Goal: Task Accomplishment & Management: Complete application form

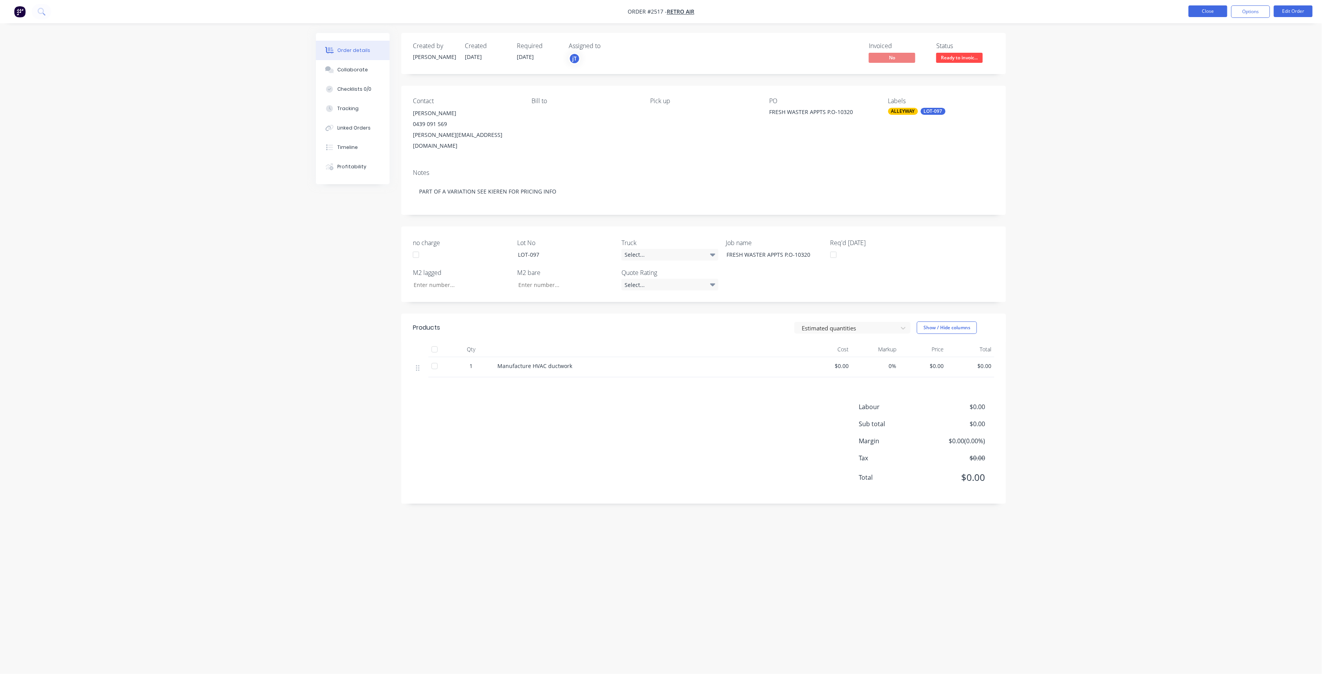
click at [1206, 7] on button "Close" at bounding box center [1207, 11] width 39 height 12
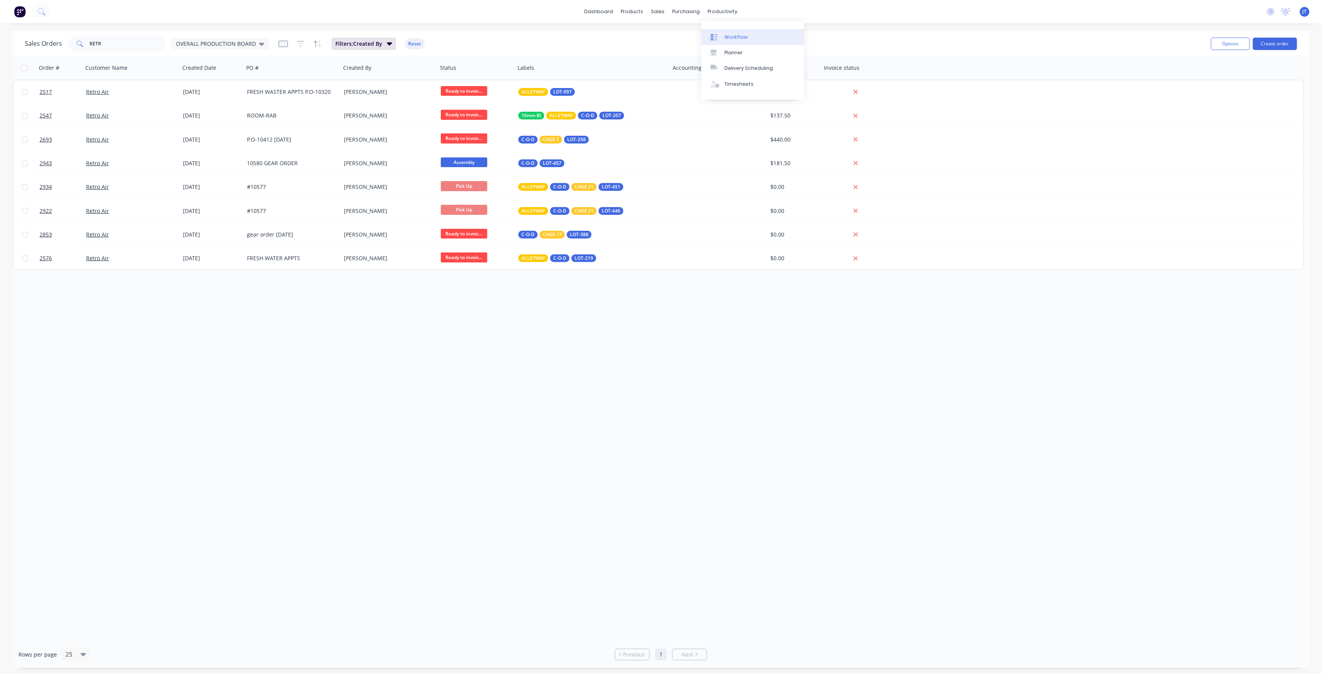
click at [727, 33] on link "Workflow" at bounding box center [752, 37] width 103 height 16
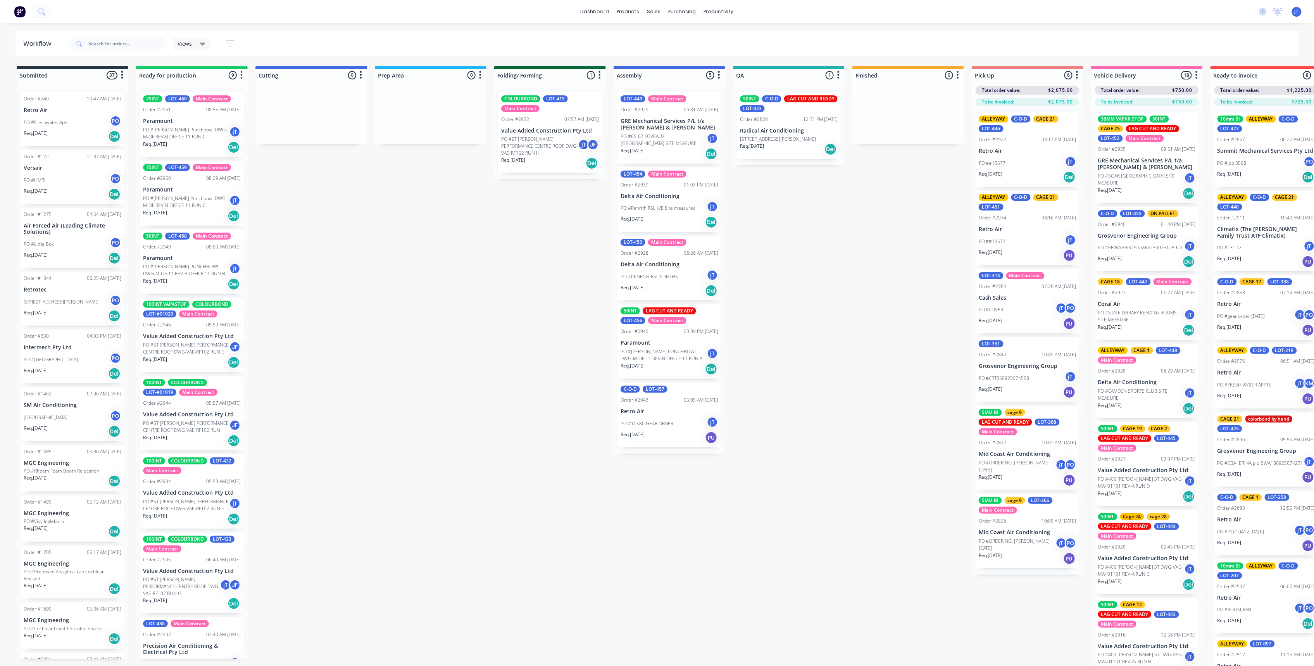
click at [129, 35] on div at bounding box center [116, 43] width 97 height 23
click at [126, 43] on input "text" at bounding box center [126, 44] width 77 height 16
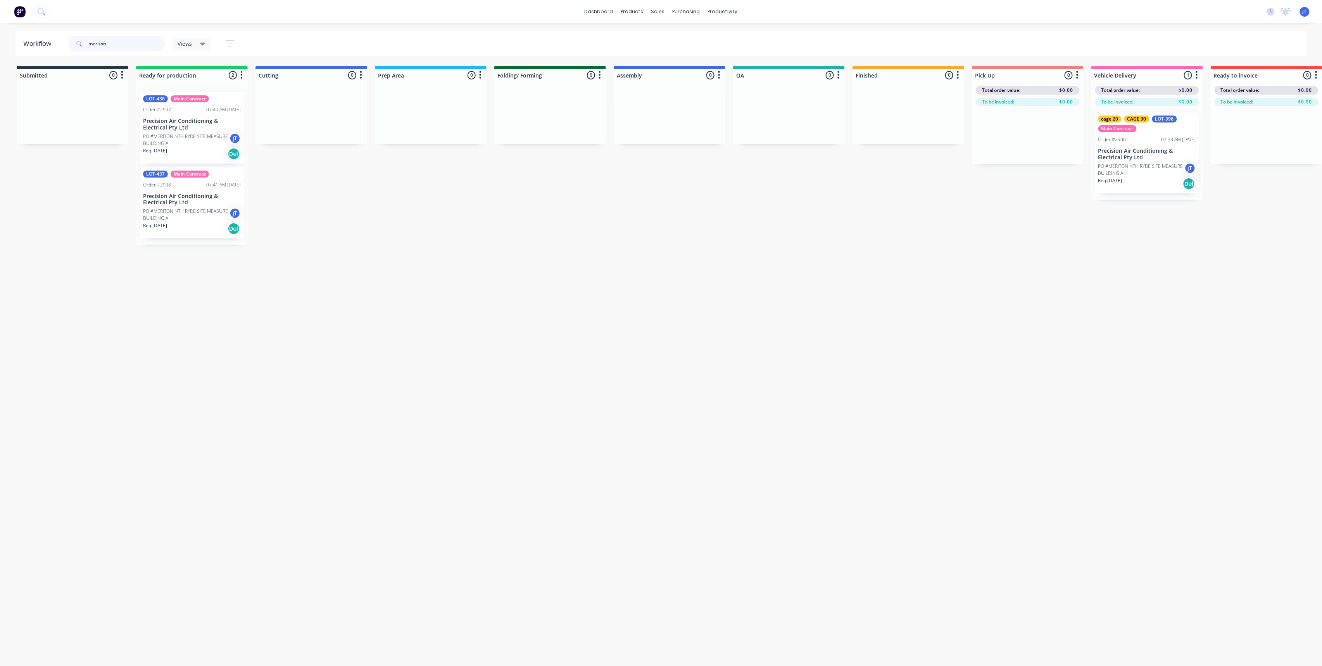
type input "meriton"
drag, startPoint x: 119, startPoint y: 48, endPoint x: 48, endPoint y: 34, distance: 71.9
click at [48, 34] on header "Workflow meriton Views Save new view None (Default) edit Assembly edit Dispatch…" at bounding box center [661, 43] width 1291 height 25
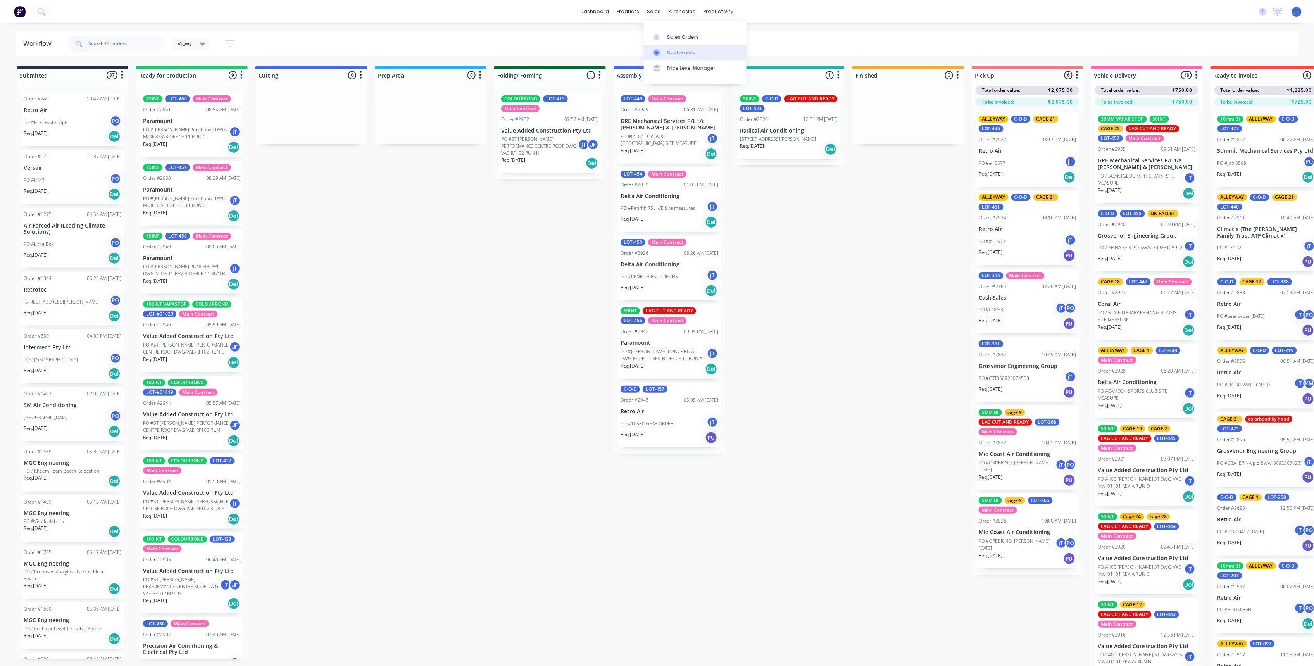
click at [688, 45] on link "Customers" at bounding box center [695, 53] width 103 height 16
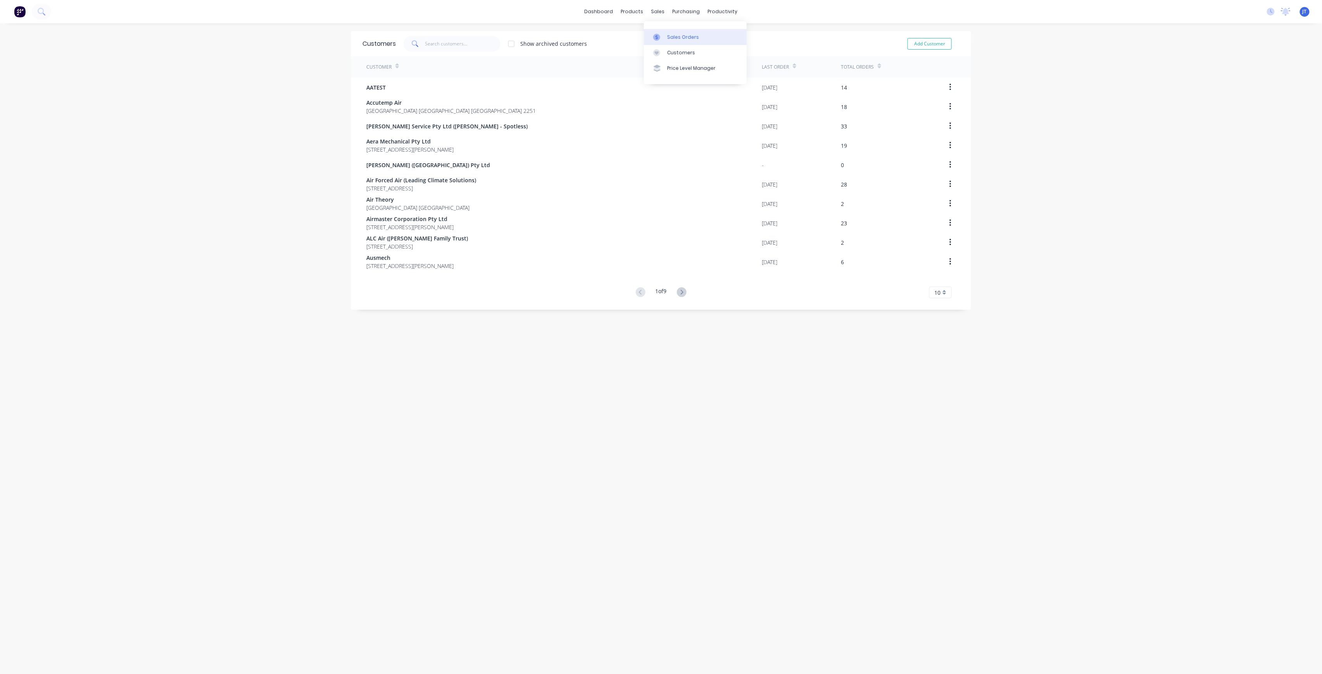
click at [682, 39] on div "Sales Orders" at bounding box center [683, 37] width 32 height 7
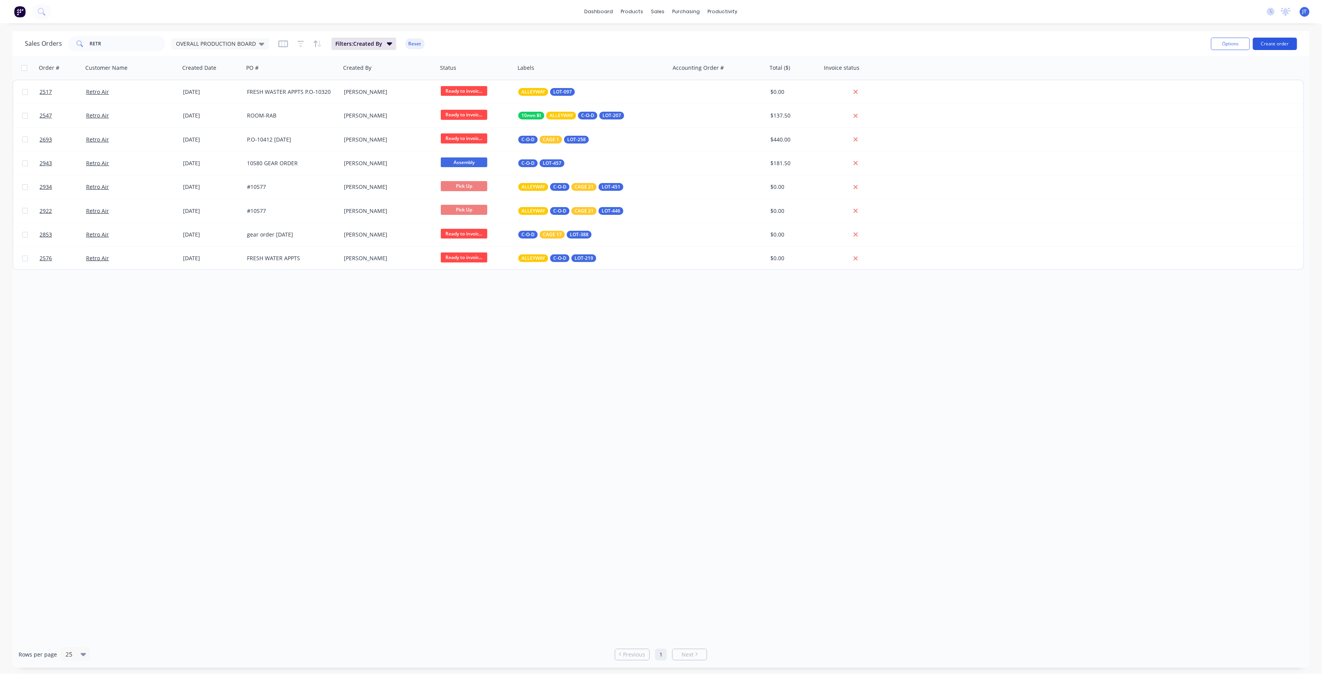
click at [1281, 42] on button "Create order" at bounding box center [1275, 44] width 44 height 12
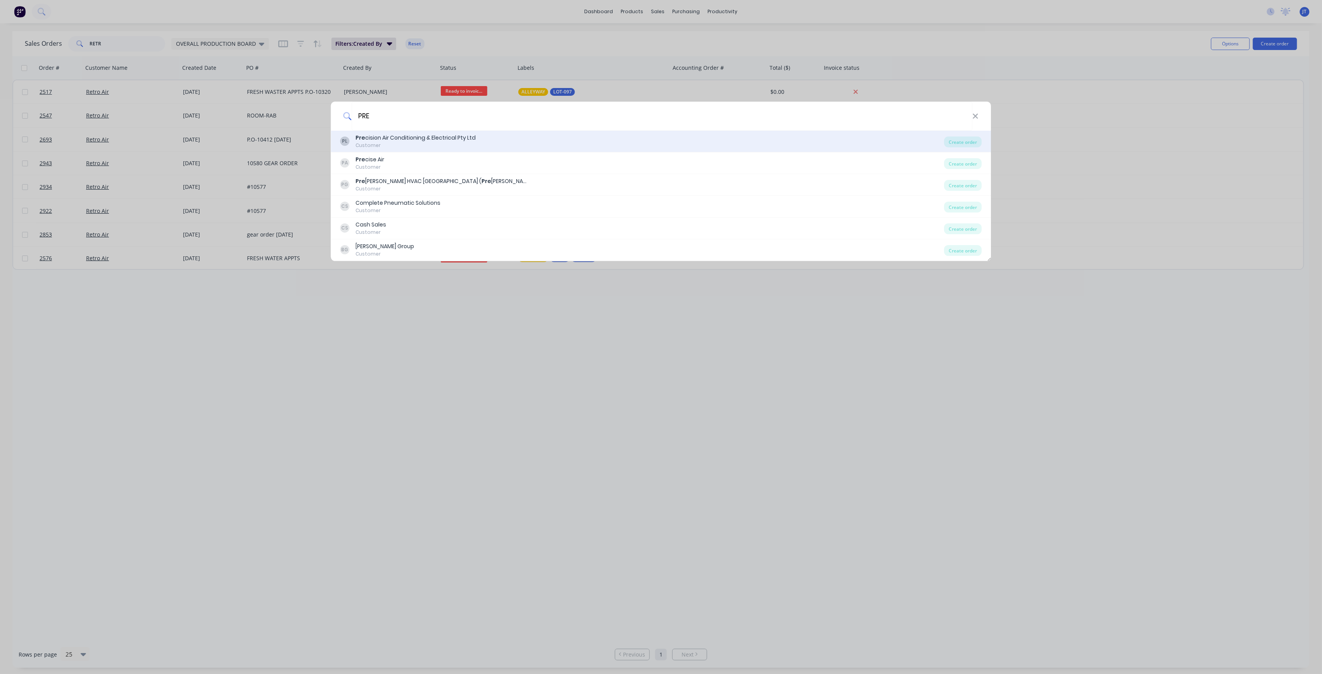
type input "PRE"
click at [436, 137] on div "Pre cision Air Conditioning & Electrical Pty Ltd" at bounding box center [416, 138] width 120 height 8
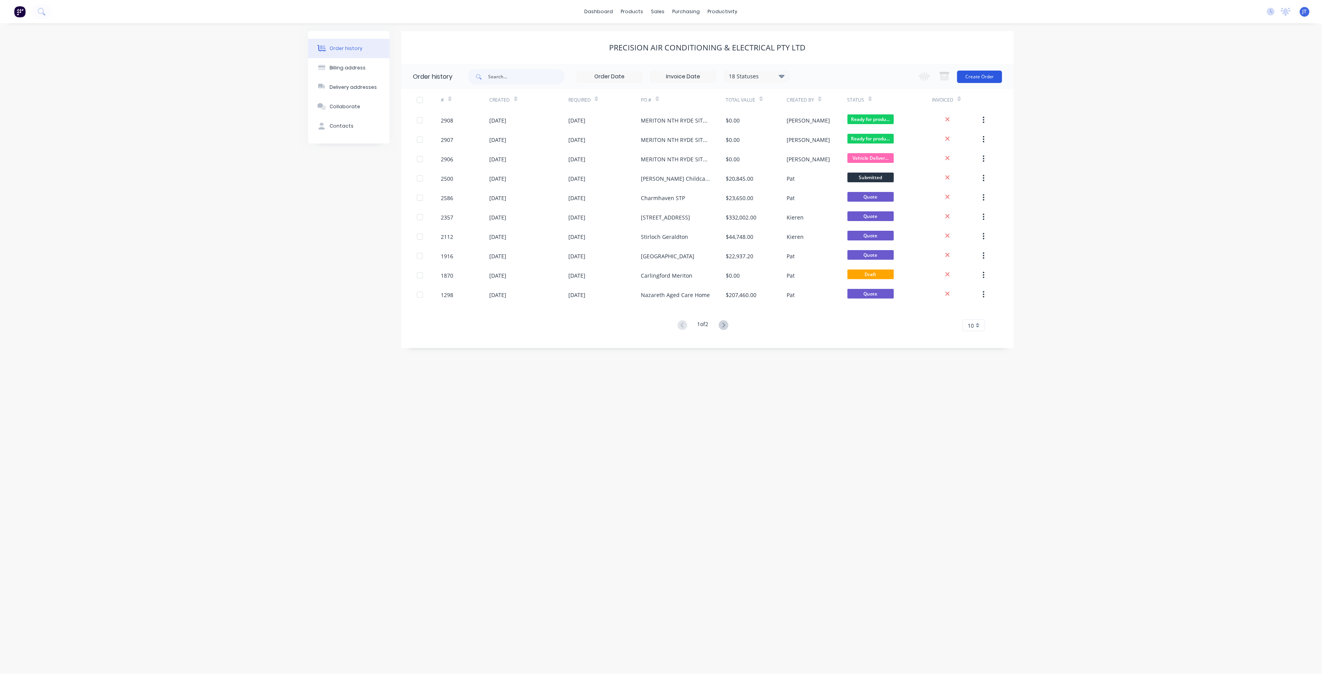
click at [975, 78] on button "Create Order" at bounding box center [979, 77] width 45 height 12
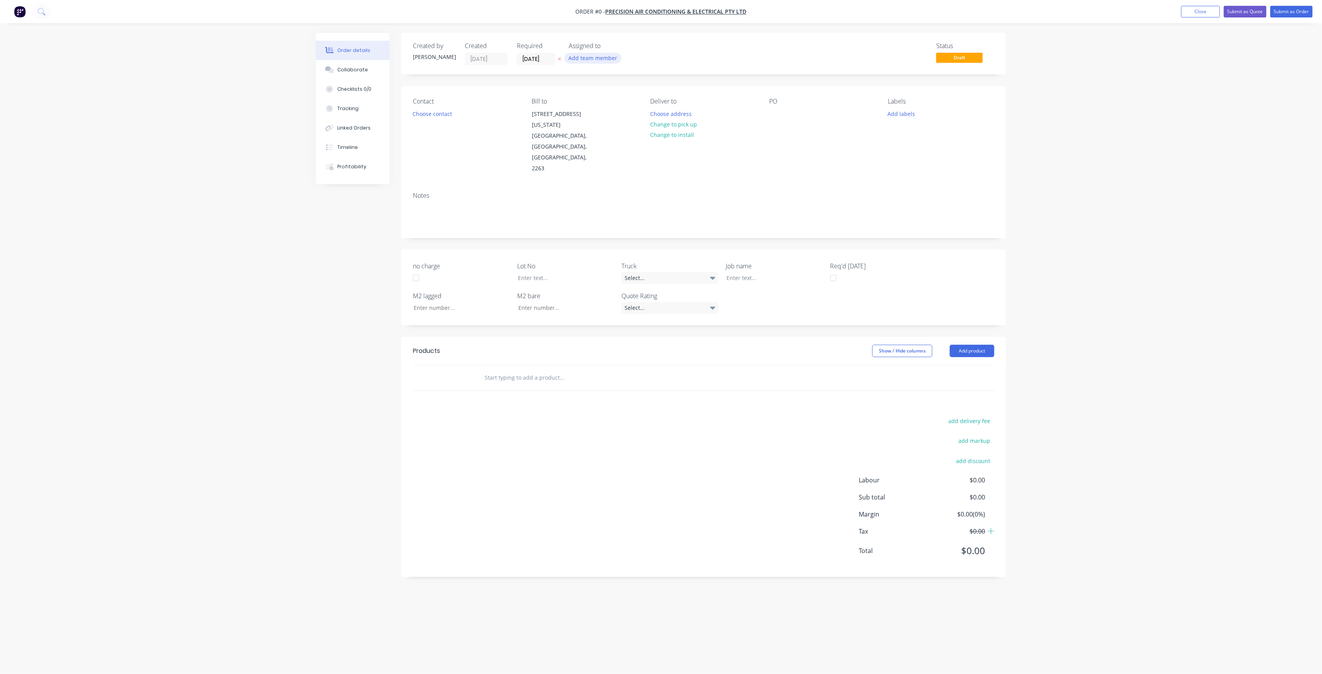
click at [590, 60] on button "Add team member" at bounding box center [592, 58] width 57 height 10
click at [606, 98] on div "[PERSON_NAME] (You)" at bounding box center [632, 101] width 78 height 8
click at [544, 55] on div "Order details Collaborate Checklists 0/0 Tracking Linked Orders Timeline Profit…" at bounding box center [660, 322] width 705 height 578
click at [553, 58] on input "[DATE]" at bounding box center [536, 59] width 38 height 12
click at [586, 139] on div "25" at bounding box center [590, 144] width 12 height 12
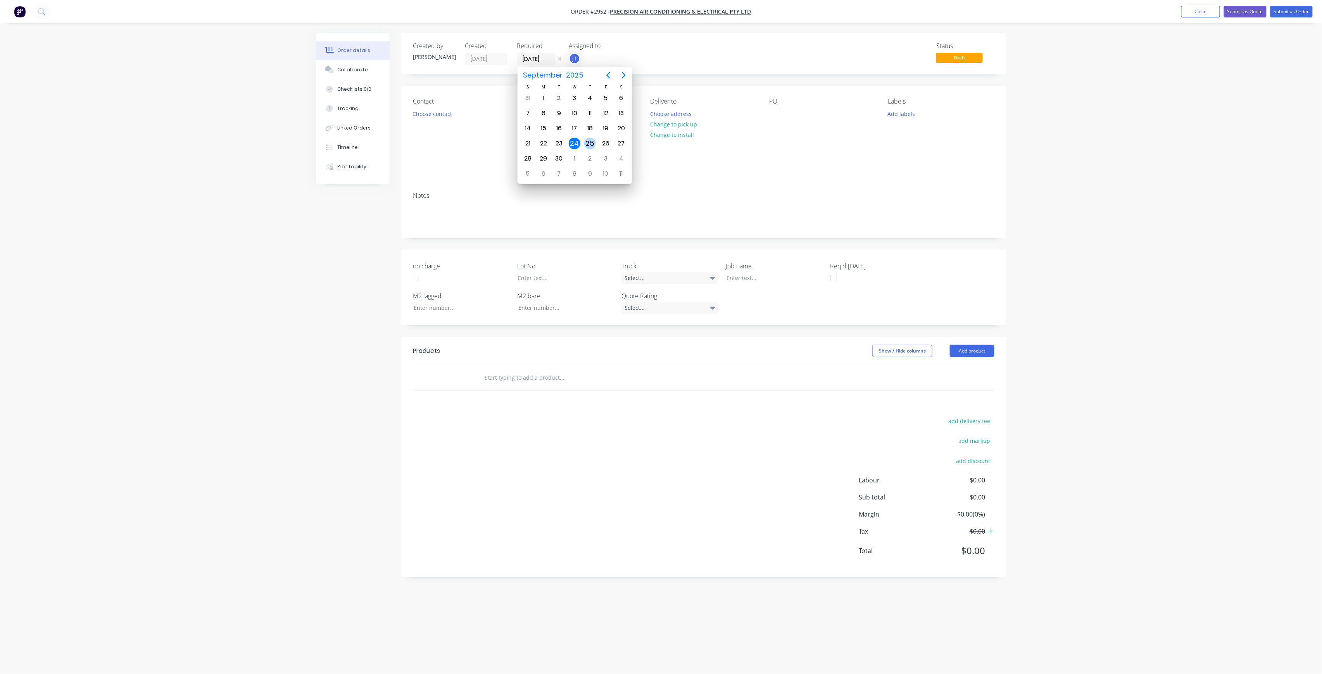
type input "[DATE]"
click at [445, 109] on button "Choose contact" at bounding box center [433, 113] width 48 height 10
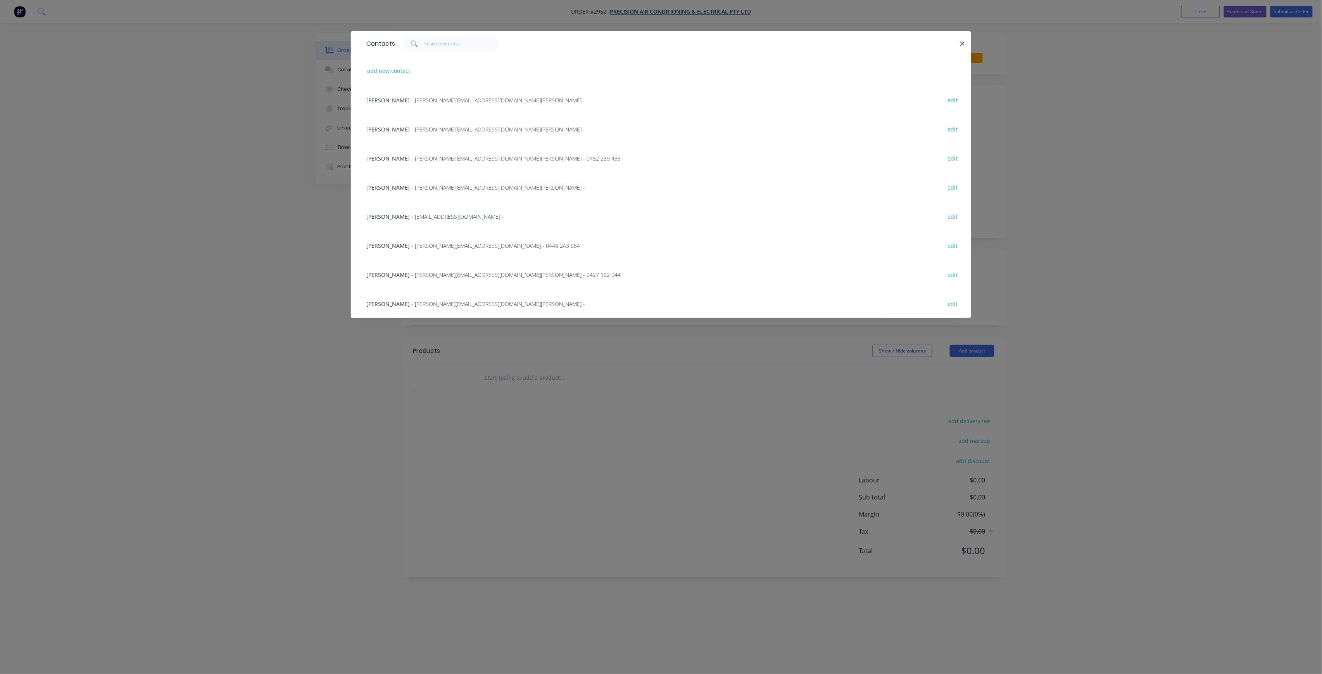
click at [433, 232] on div "Luke Selby - [EMAIL_ADDRESS][DOMAIN_NAME] - 0448 243 054 edit" at bounding box center [660, 245] width 597 height 29
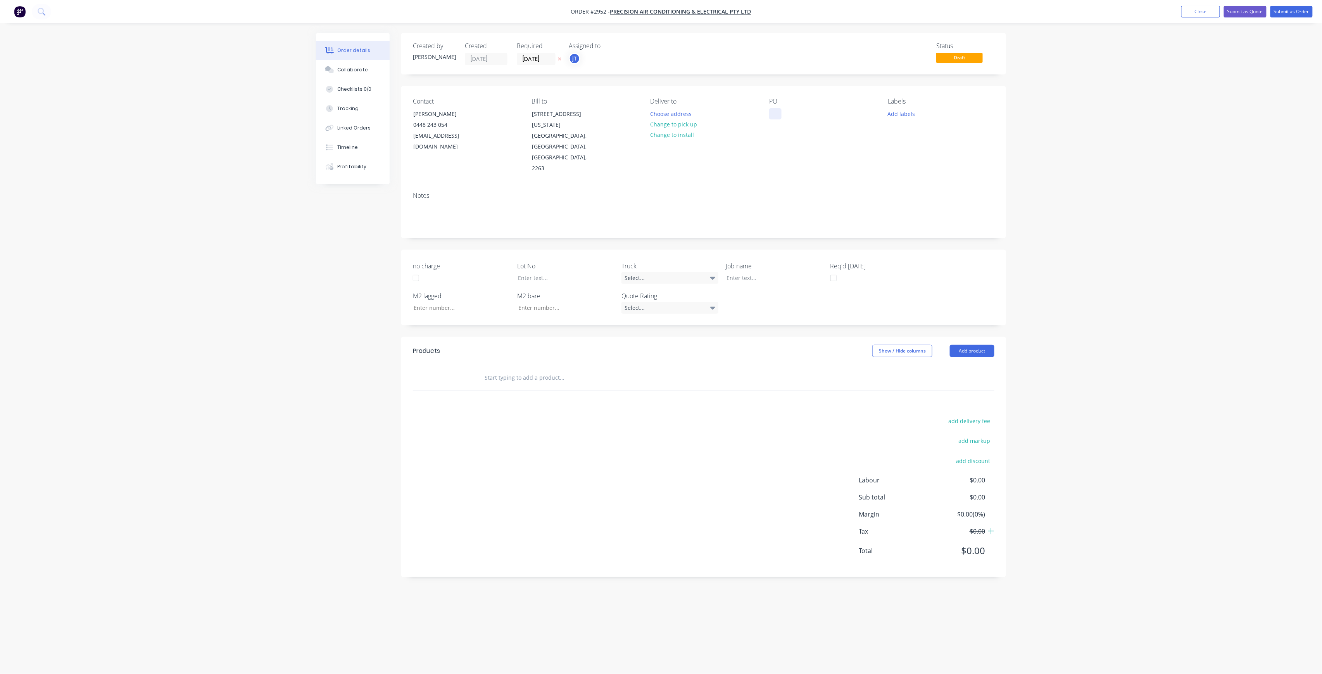
click at [773, 115] on div at bounding box center [775, 113] width 12 height 11
click at [912, 117] on button "Add labels" at bounding box center [901, 113] width 36 height 10
click at [919, 134] on input "text" at bounding box center [952, 137] width 81 height 16
click at [926, 186] on div "LOT-461" at bounding box center [921, 183] width 25 height 9
drag, startPoint x: 904, startPoint y: 132, endPoint x: 896, endPoint y: 132, distance: 8.1
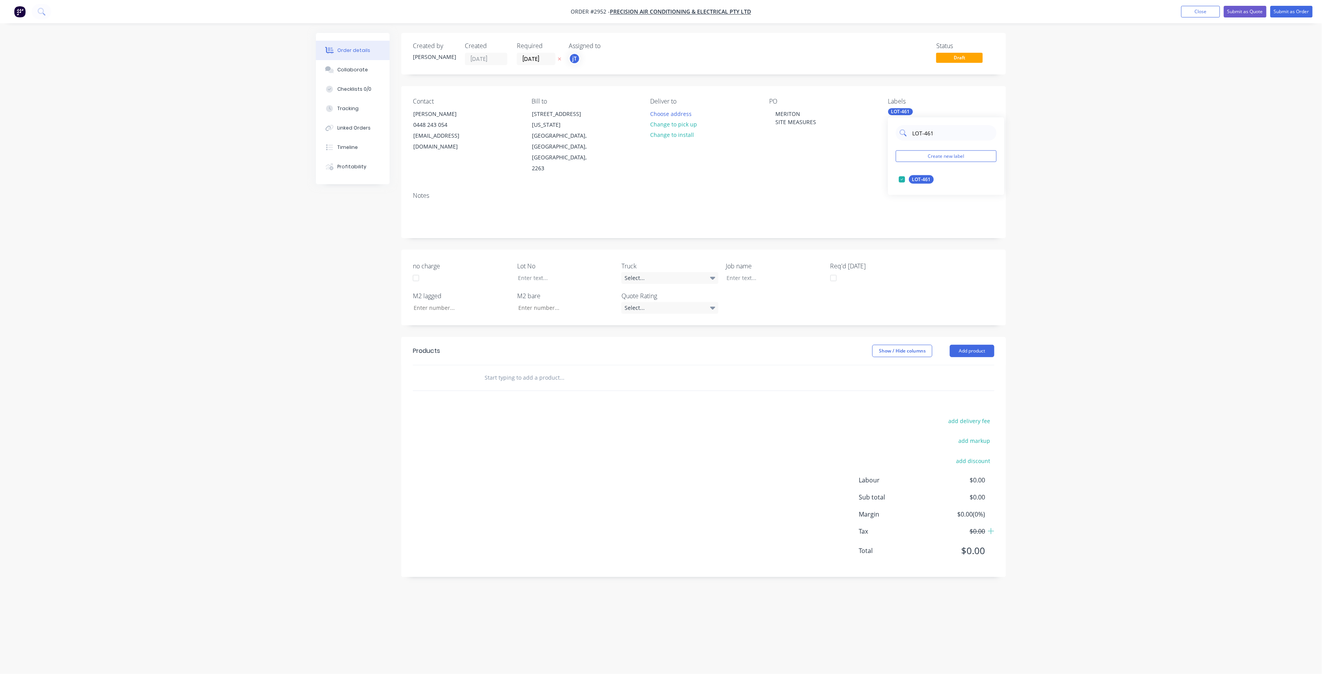
click at [896, 132] on div "LOT-461" at bounding box center [946, 133] width 101 height 16
type input "10"
click at [925, 210] on div "100INT" at bounding box center [920, 210] width 22 height 9
click at [924, 194] on div "10mm BI" at bounding box center [922, 190] width 26 height 9
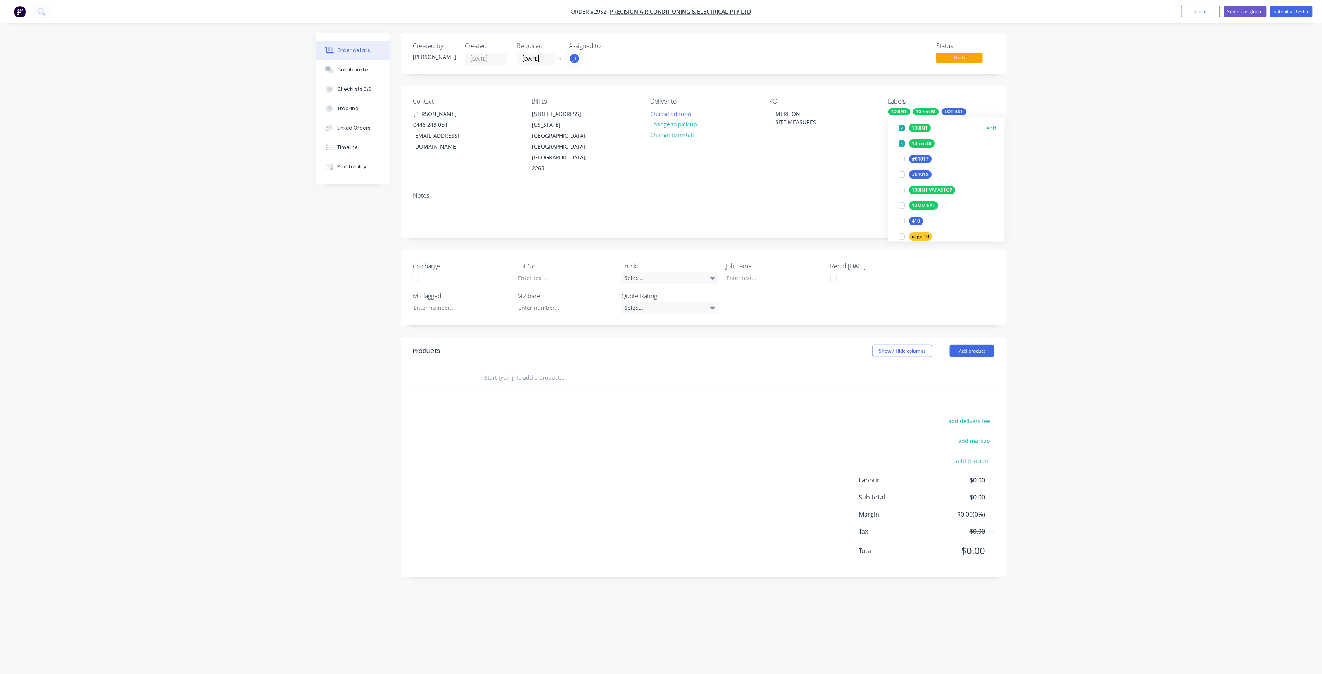
click at [920, 134] on div "100INT edit" at bounding box center [946, 128] width 101 height 16
click at [920, 130] on div "100INT" at bounding box center [920, 128] width 22 height 9
click at [854, 205] on div "Notes" at bounding box center [703, 212] width 605 height 52
click at [1307, 14] on button "Submit as Order" at bounding box center [1291, 12] width 42 height 12
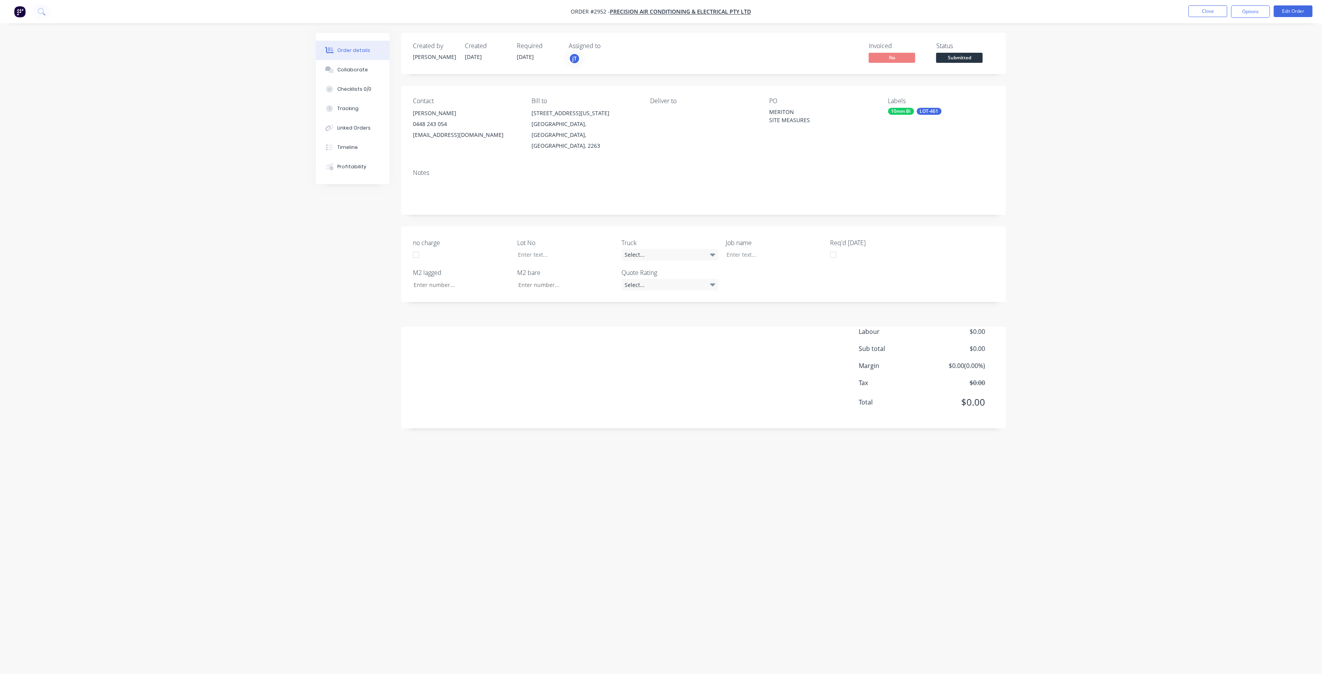
click at [944, 63] on button "Submitted" at bounding box center [959, 59] width 47 height 12
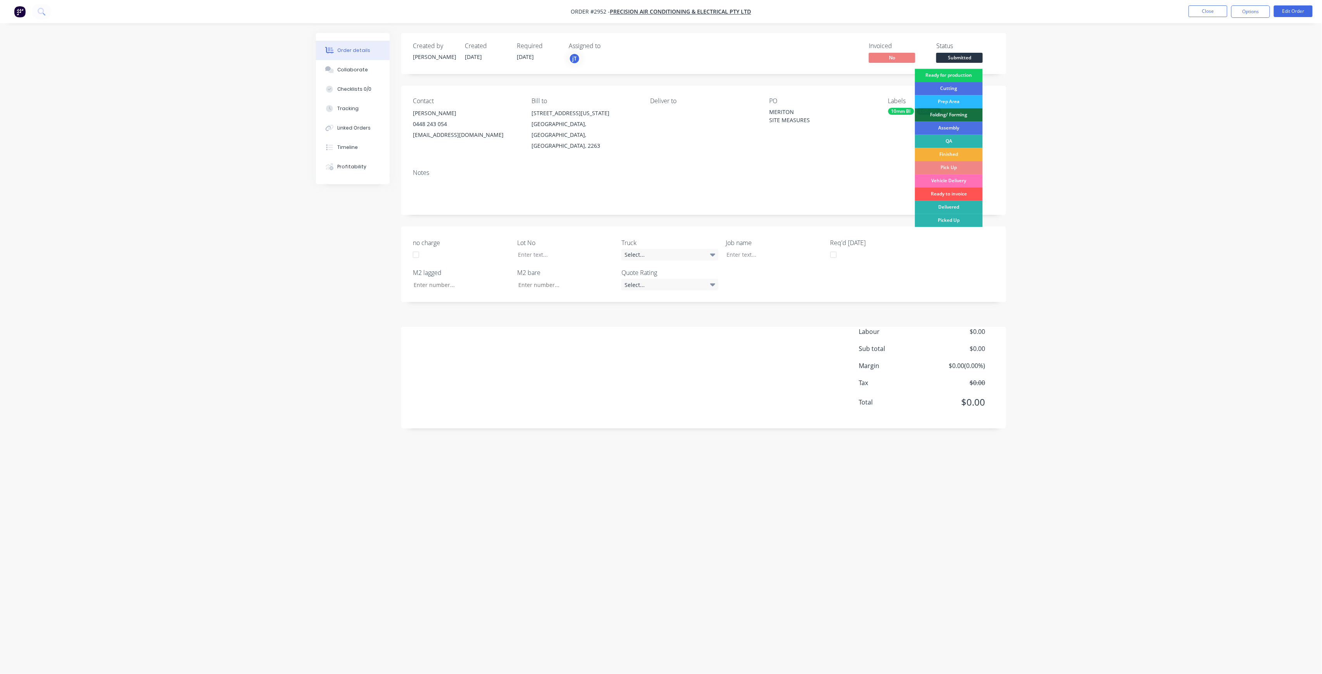
click at [954, 76] on div "Ready for production" at bounding box center [949, 75] width 68 height 13
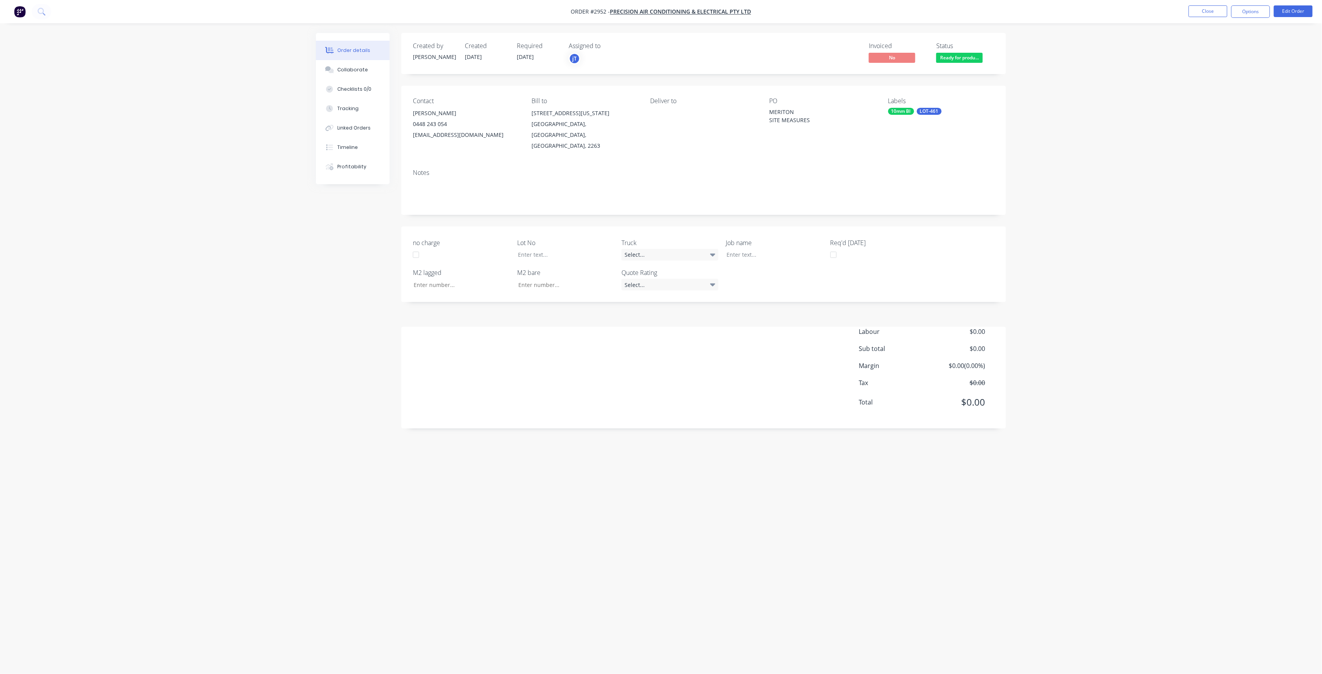
drag, startPoint x: 470, startPoint y: 343, endPoint x: 554, endPoint y: 316, distance: 88.3
click at [471, 347] on div "Labour $0.00 Sub total $0.00 Margin $0.00 ( 0.00 %) Tax $0.00 Total $0.00" at bounding box center [703, 372] width 581 height 90
click at [1303, 16] on button "Edit Order" at bounding box center [1293, 11] width 39 height 12
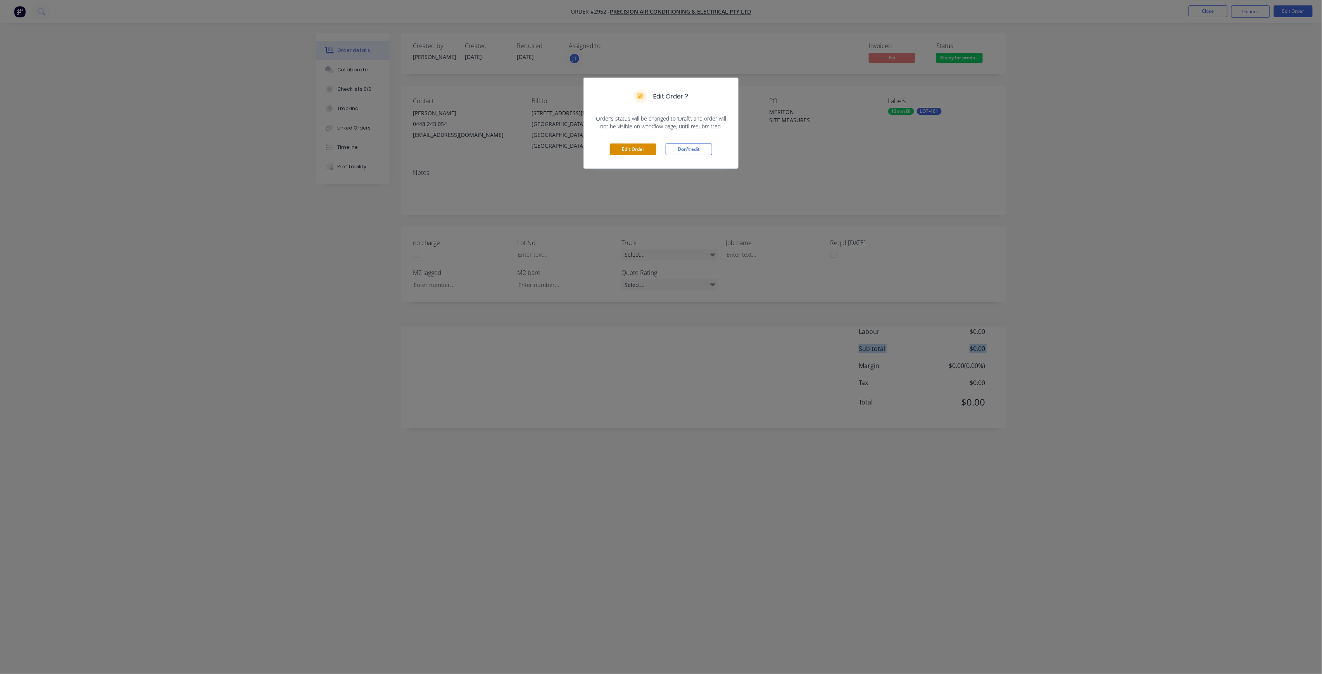
click at [645, 150] on button "Edit Order" at bounding box center [633, 149] width 47 height 12
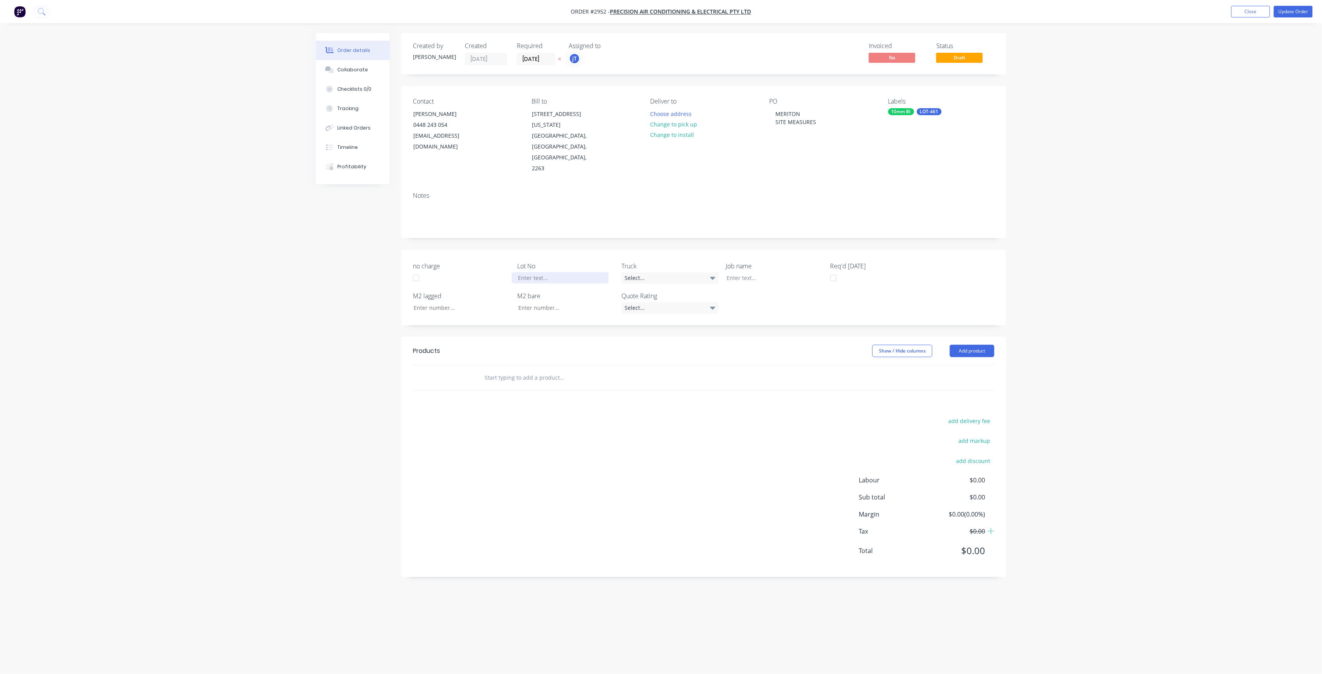
click at [571, 272] on div at bounding box center [560, 277] width 97 height 11
click at [776, 256] on div "no charge Lot No LOT-461 Truck Select... Job name Req'd [DATE] M2 lagged M2 bar…" at bounding box center [703, 288] width 605 height 76
click at [781, 272] on div at bounding box center [768, 277] width 97 height 11
click at [511, 370] on input "text" at bounding box center [561, 378] width 155 height 16
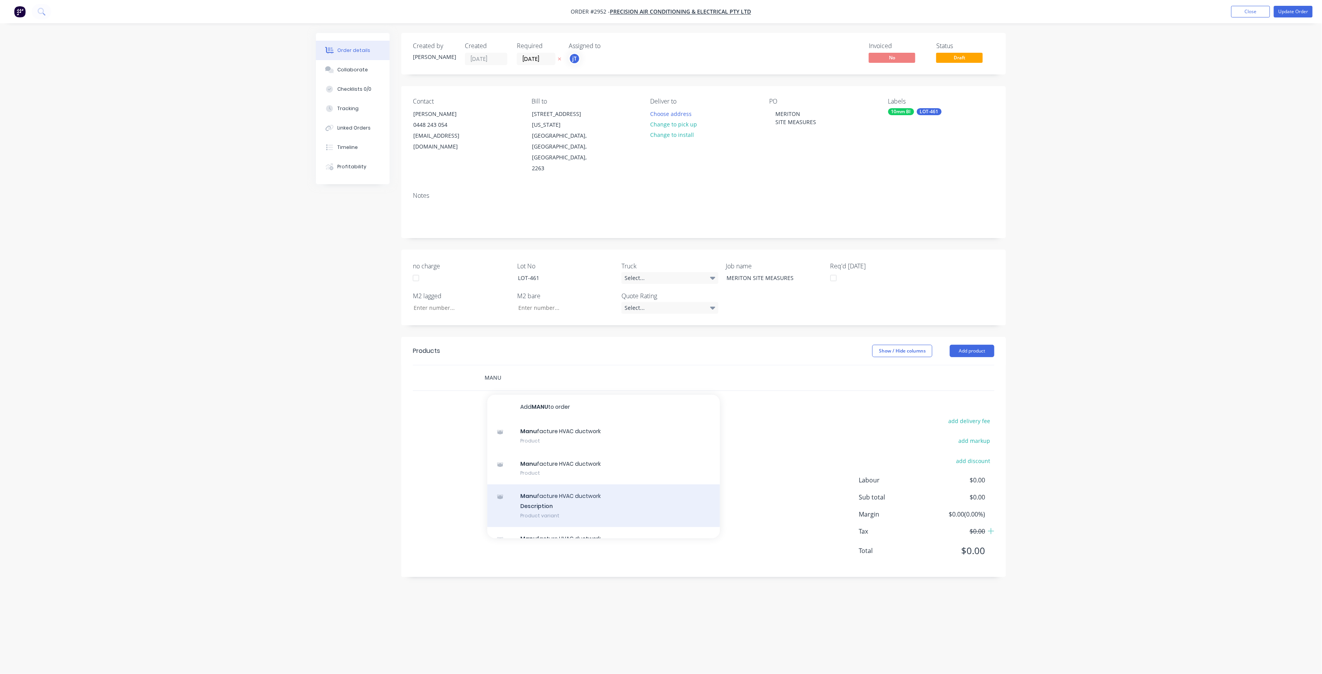
type input "MANU"
click at [612, 484] on div "Manu facture HVAC ductwork Description Product variant" at bounding box center [603, 505] width 233 height 43
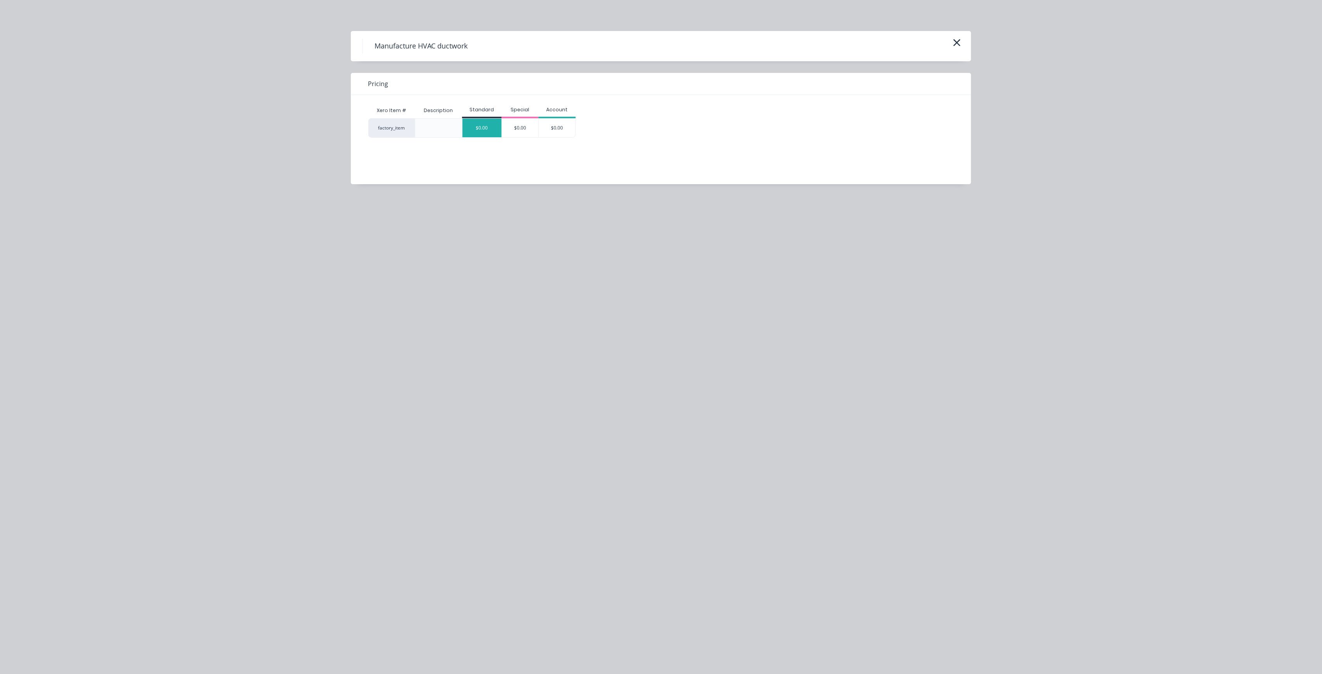
click at [480, 123] on div "$0.00" at bounding box center [481, 128] width 39 height 19
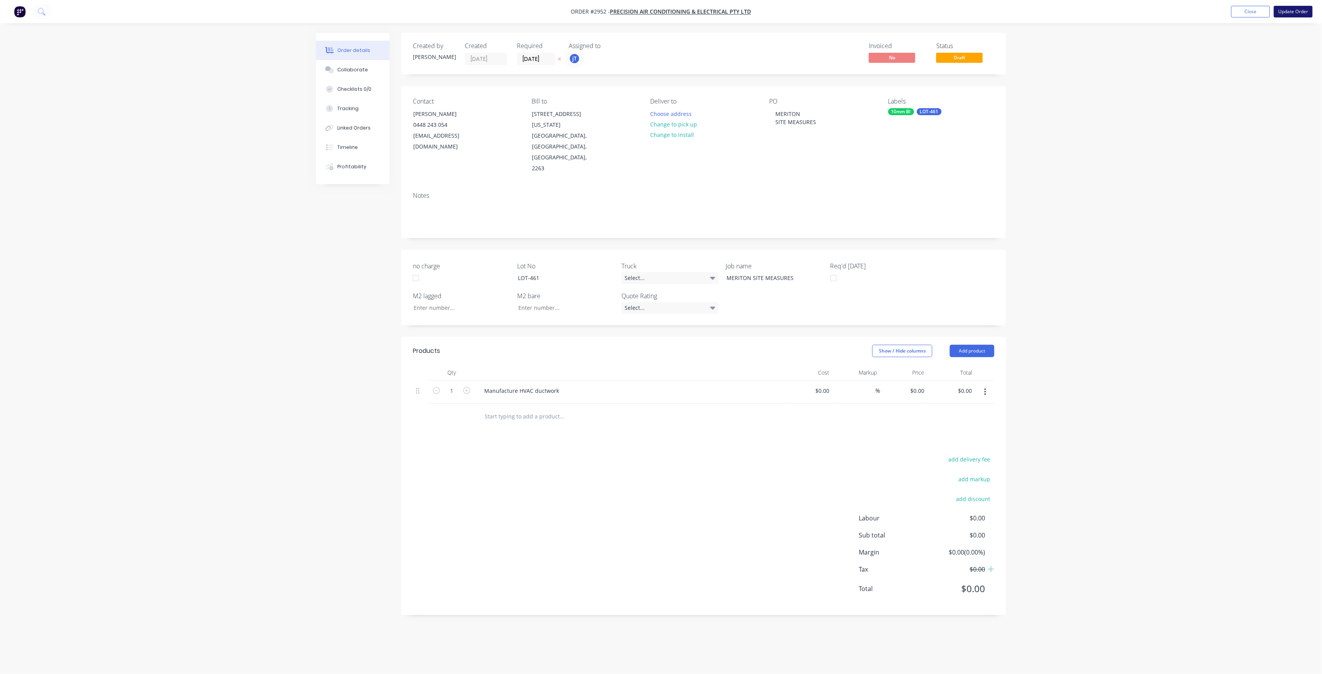
click at [1286, 16] on button "Update Order" at bounding box center [1293, 12] width 39 height 12
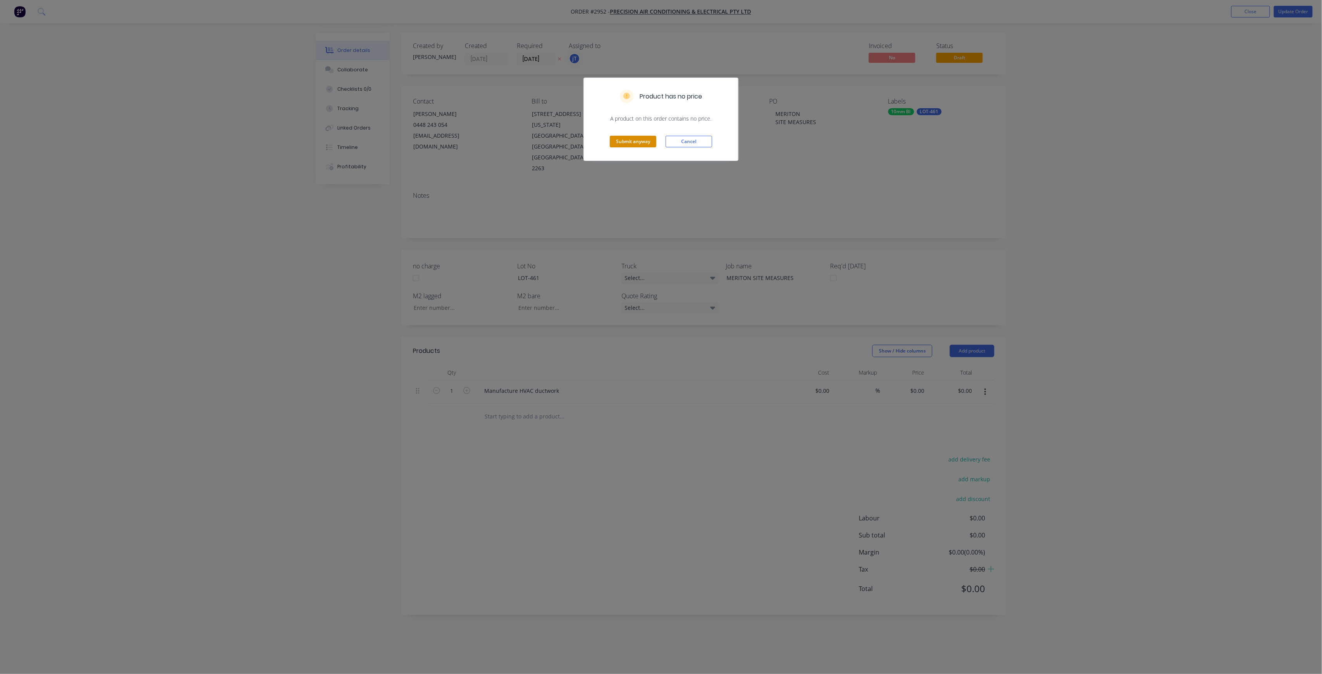
click at [639, 138] on button "Submit anyway" at bounding box center [633, 142] width 47 height 12
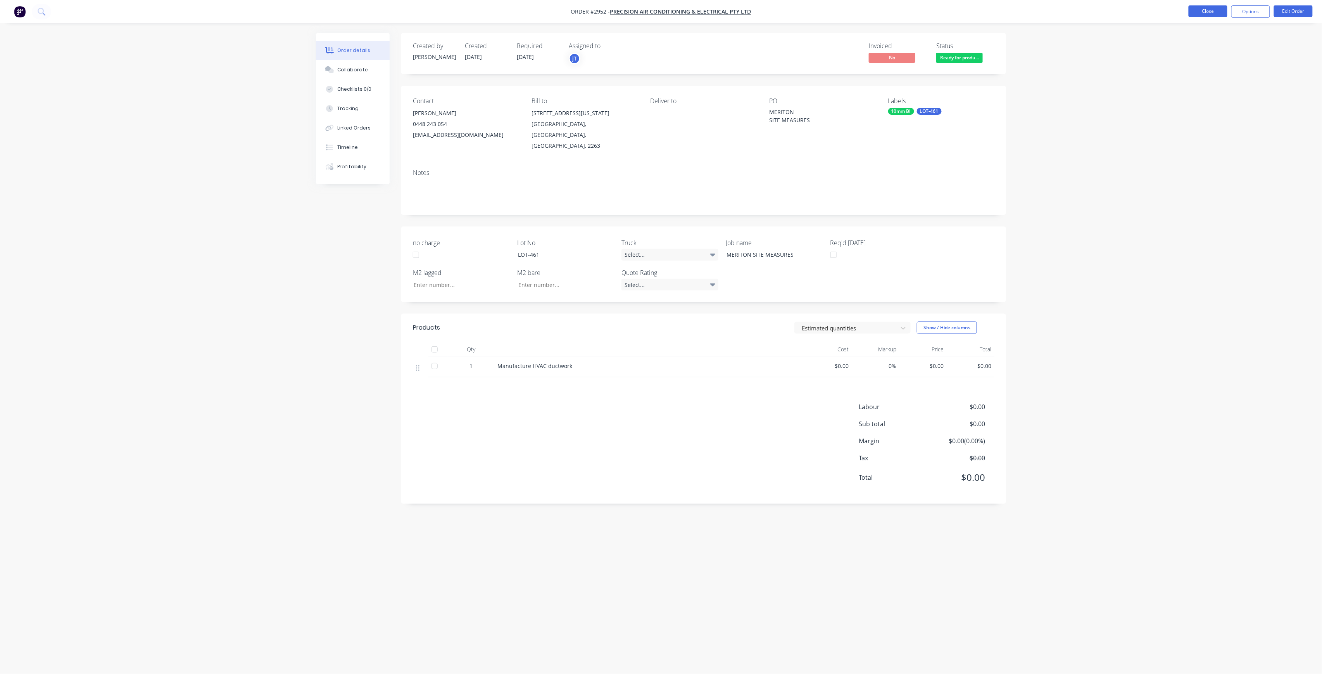
click at [1214, 14] on button "Close" at bounding box center [1207, 11] width 39 height 12
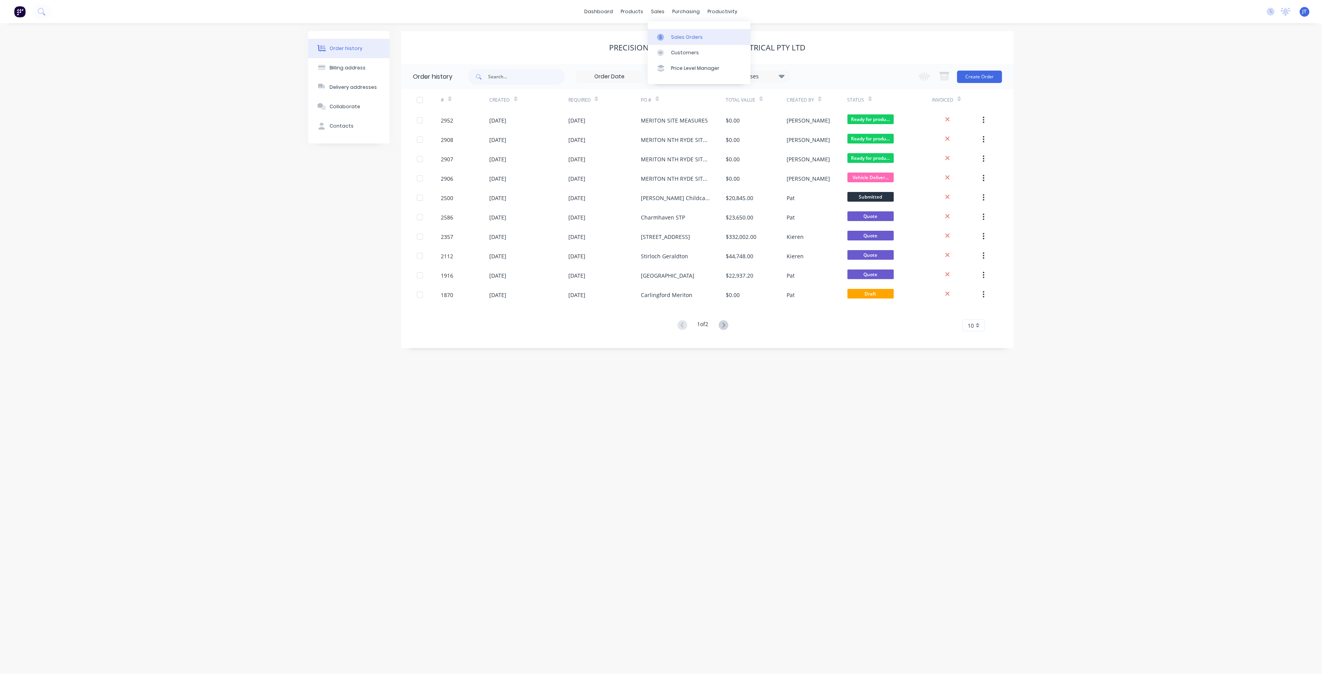
click at [684, 42] on link "Sales Orders" at bounding box center [699, 37] width 103 height 16
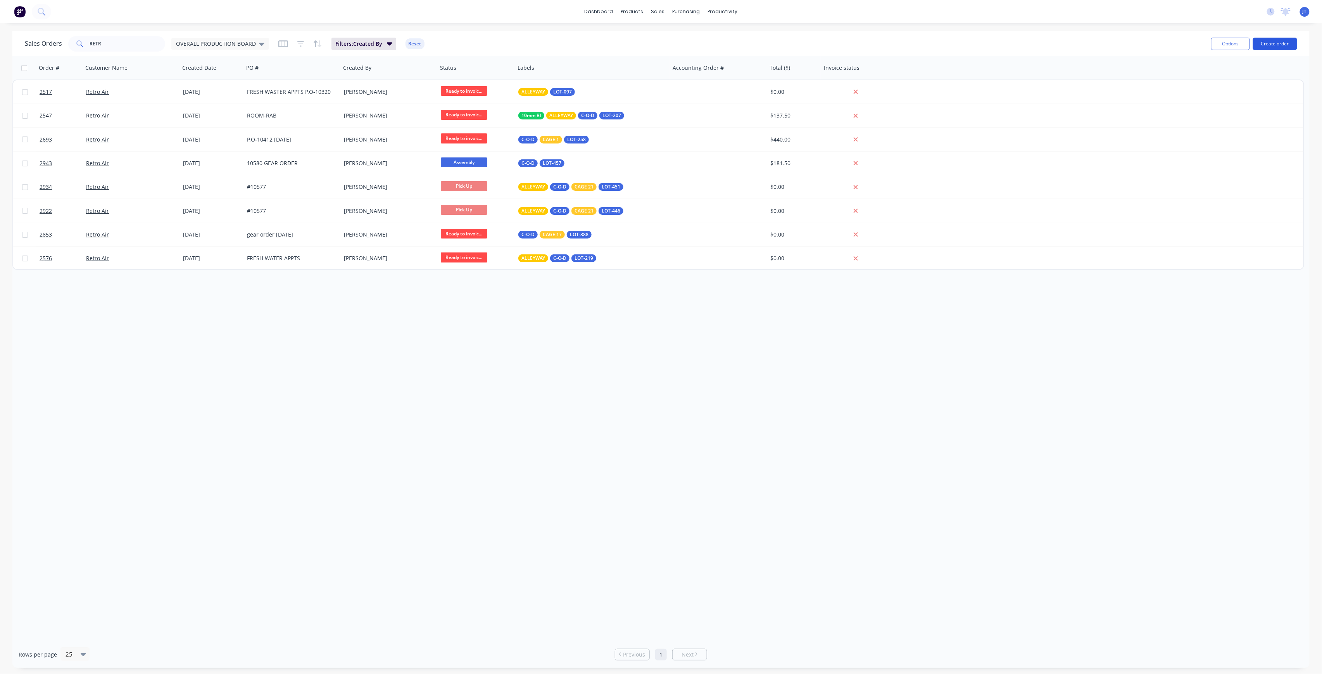
click at [1275, 46] on button "Create order" at bounding box center [1275, 44] width 44 height 12
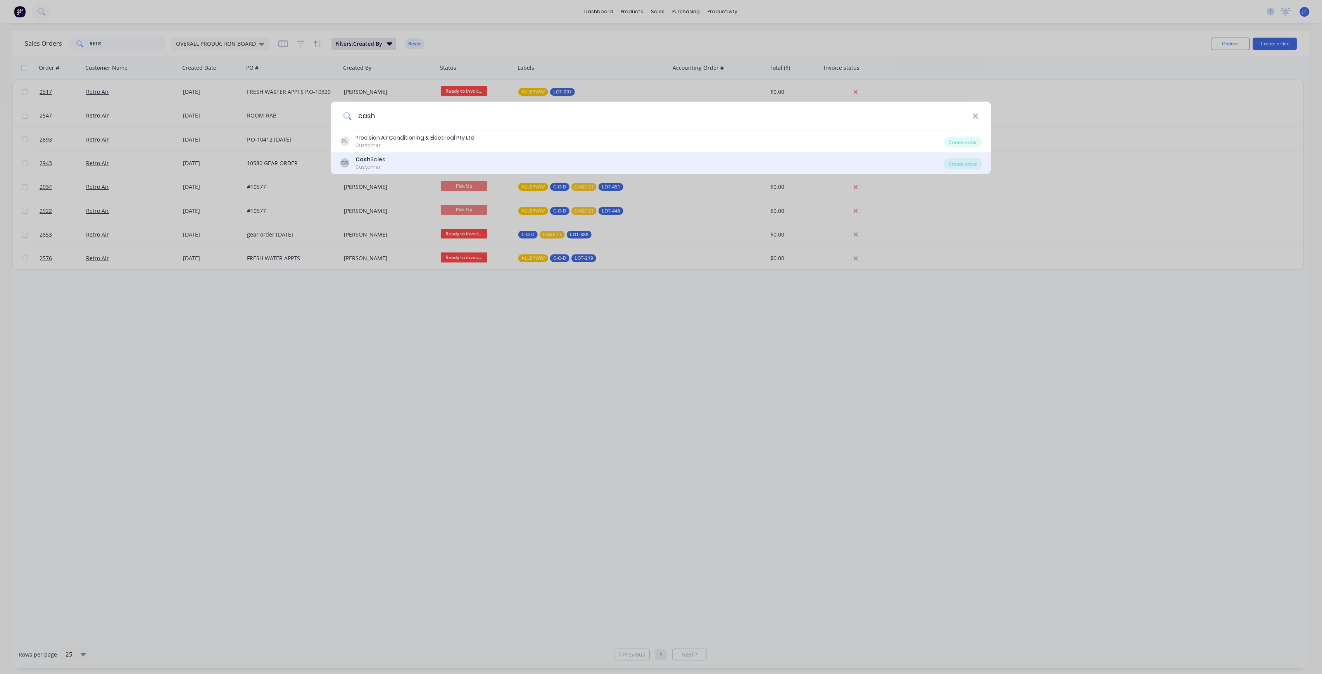
type input "cash"
click at [440, 160] on div "CS Cash Sales Customer" at bounding box center [642, 162] width 604 height 15
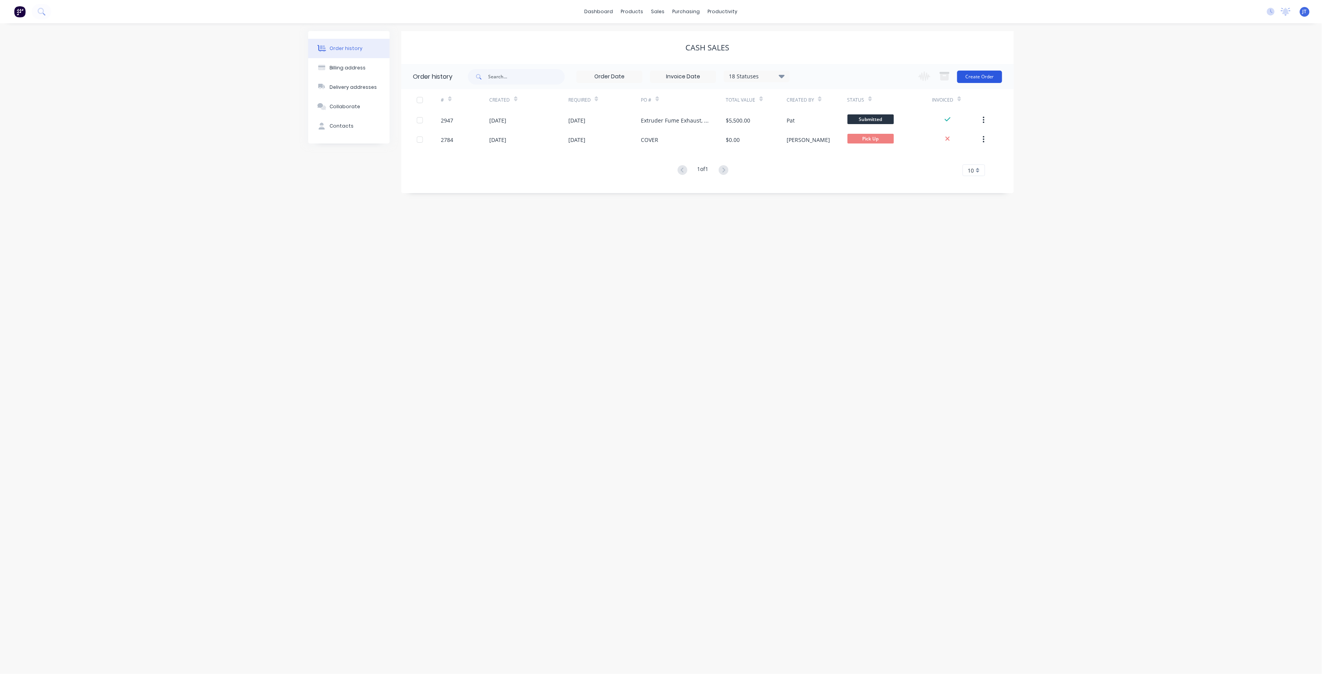
click at [987, 81] on button "Create Order" at bounding box center [979, 77] width 45 height 12
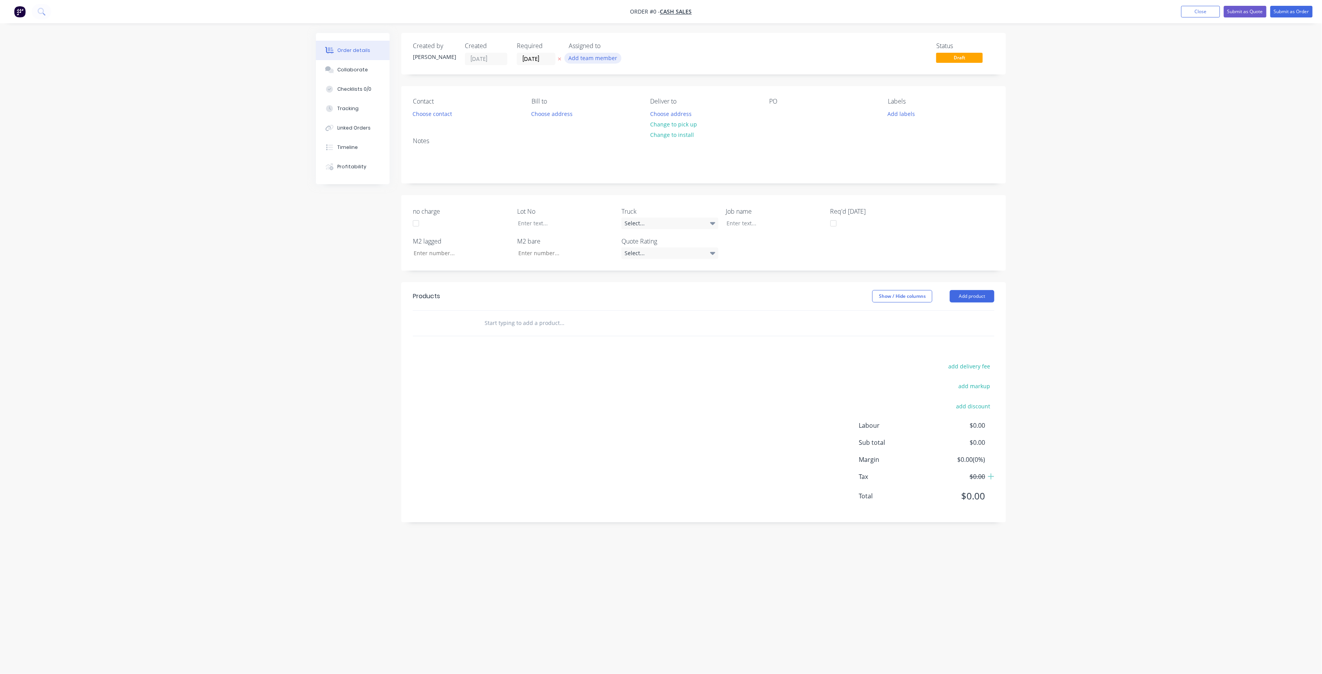
click at [608, 53] on button "Add team member" at bounding box center [592, 58] width 57 height 10
click at [614, 97] on button "[PERSON_NAME] (You)" at bounding box center [627, 101] width 116 height 16
click at [550, 61] on div "Order details Collaborate Checklists 0/0 Tracking Linked Orders Timeline Profit…" at bounding box center [660, 322] width 705 height 578
click at [554, 55] on input "[DATE]" at bounding box center [536, 59] width 38 height 12
click at [581, 155] on div "[DATE]" at bounding box center [575, 158] width 16 height 15
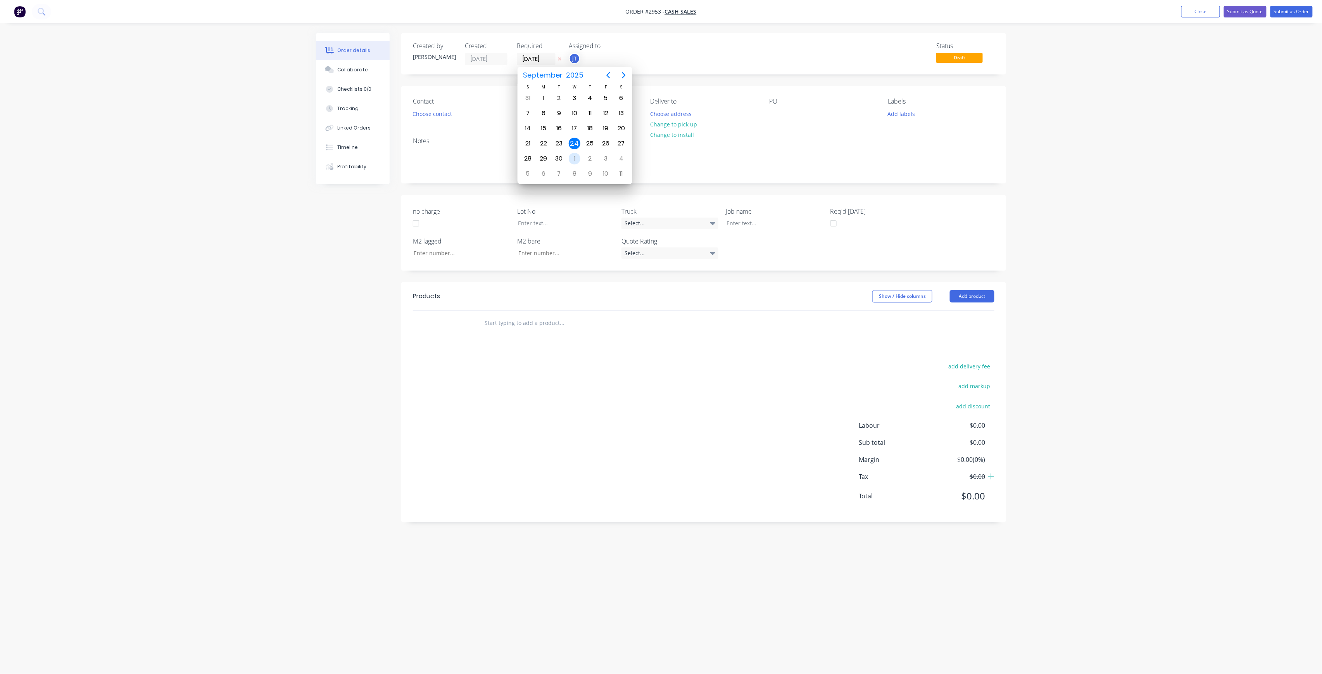
type input "[DATE]"
click at [414, 112] on button "Choose contact" at bounding box center [433, 113] width 48 height 10
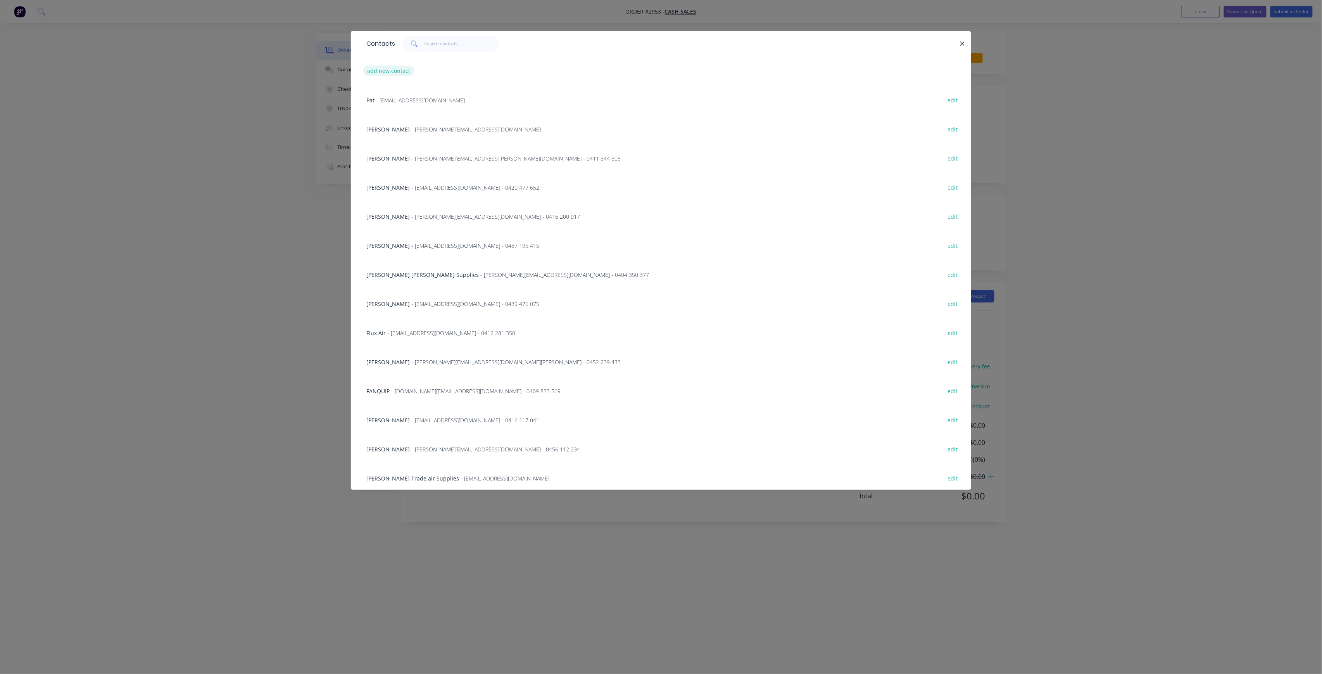
click at [402, 70] on button "add new contact" at bounding box center [388, 71] width 51 height 10
select select "AU"
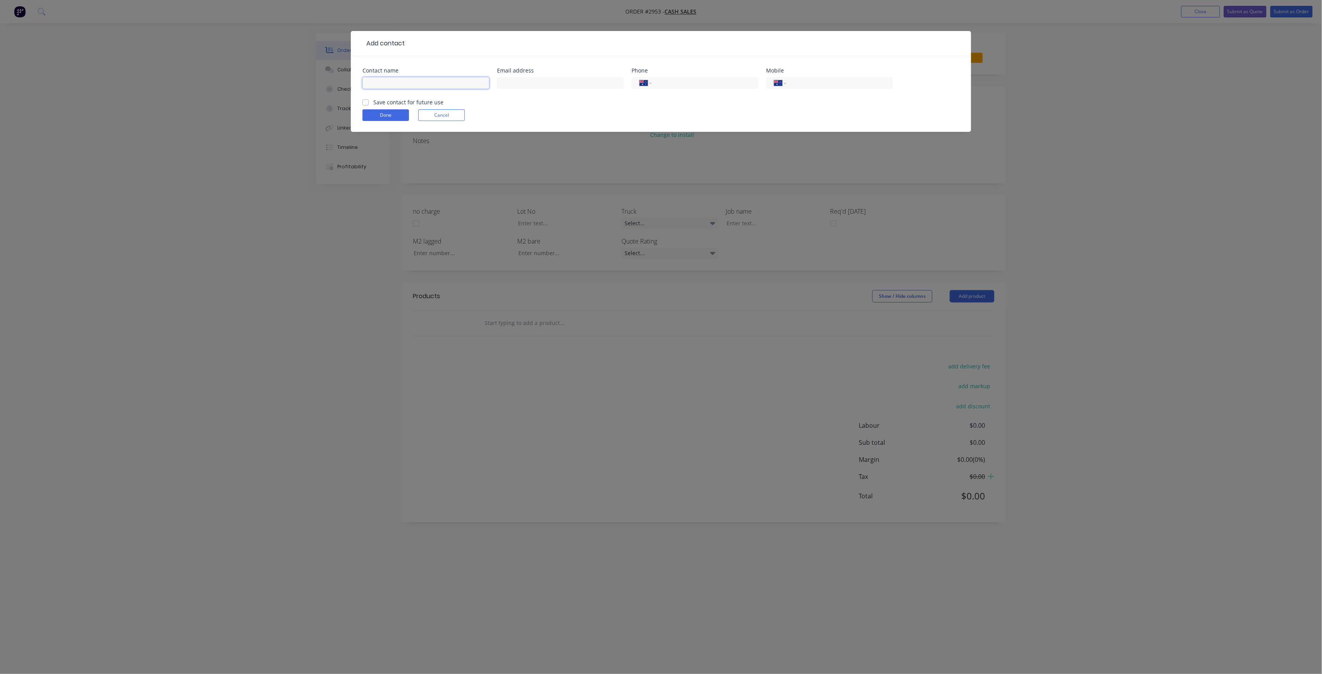
click at [416, 82] on input "text" at bounding box center [425, 83] width 127 height 12
type input "[PERSON_NAME]"
click at [555, 83] on input "text" at bounding box center [560, 83] width 127 height 12
paste input "mailto:[EMAIL_ADDRESS][DOMAIN_NAME]"
drag, startPoint x: 517, startPoint y: 86, endPoint x: 457, endPoint y: 81, distance: 60.7
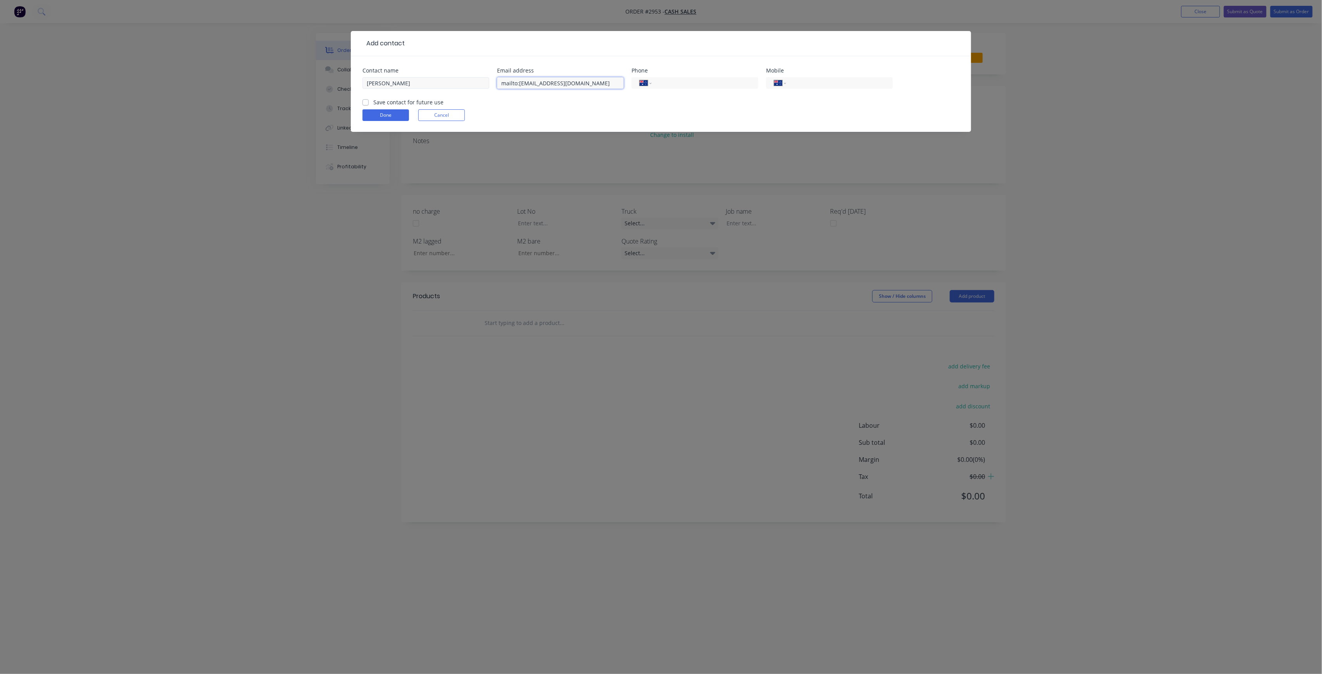
click at [457, 81] on div "Contact name [PERSON_NAME] Email address mailto:[EMAIL_ADDRESS][DOMAIN_NAME] Ph…" at bounding box center [660, 83] width 597 height 30
type input "[EMAIL_ADDRESS][DOMAIN_NAME]"
click at [822, 86] on input "tel" at bounding box center [838, 83] width 93 height 9
type input "0419 999 910"
click at [397, 103] on label "Save contact for future use" at bounding box center [408, 102] width 70 height 8
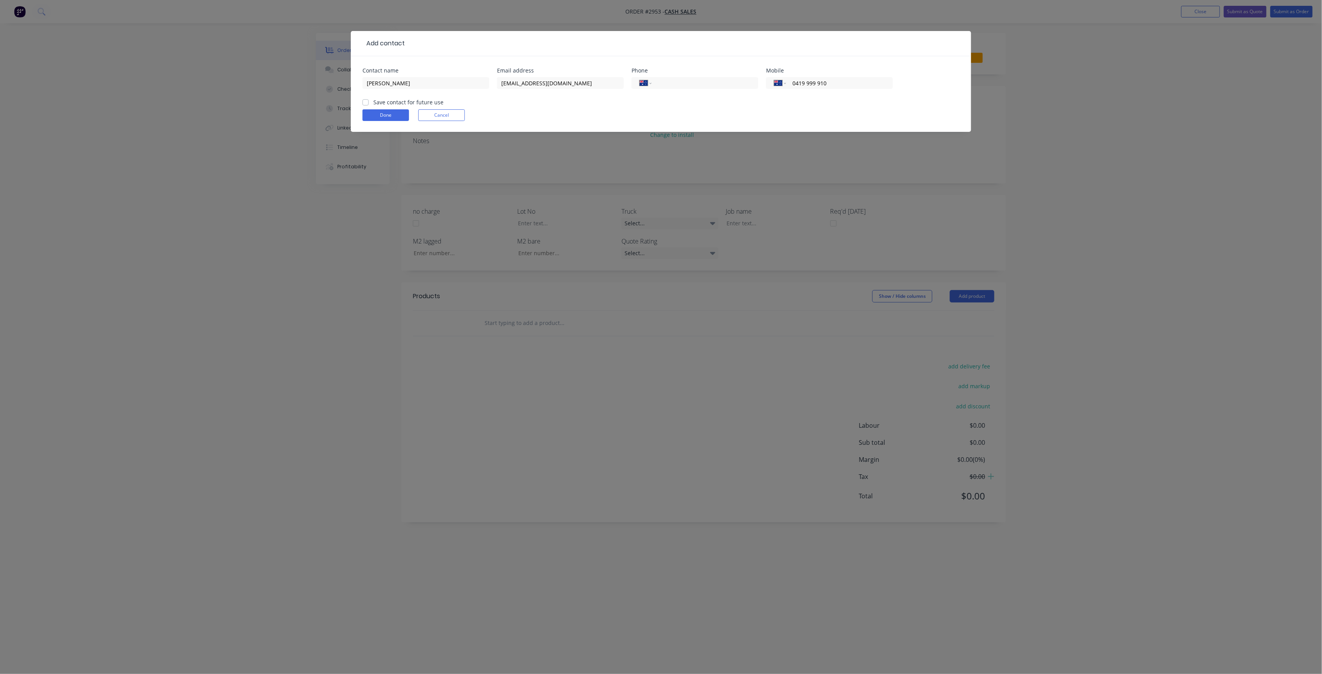
click at [369, 103] on input "Save contact for future use" at bounding box center [365, 101] width 6 height 7
checkbox input "true"
click at [392, 115] on button "Done" at bounding box center [385, 115] width 47 height 12
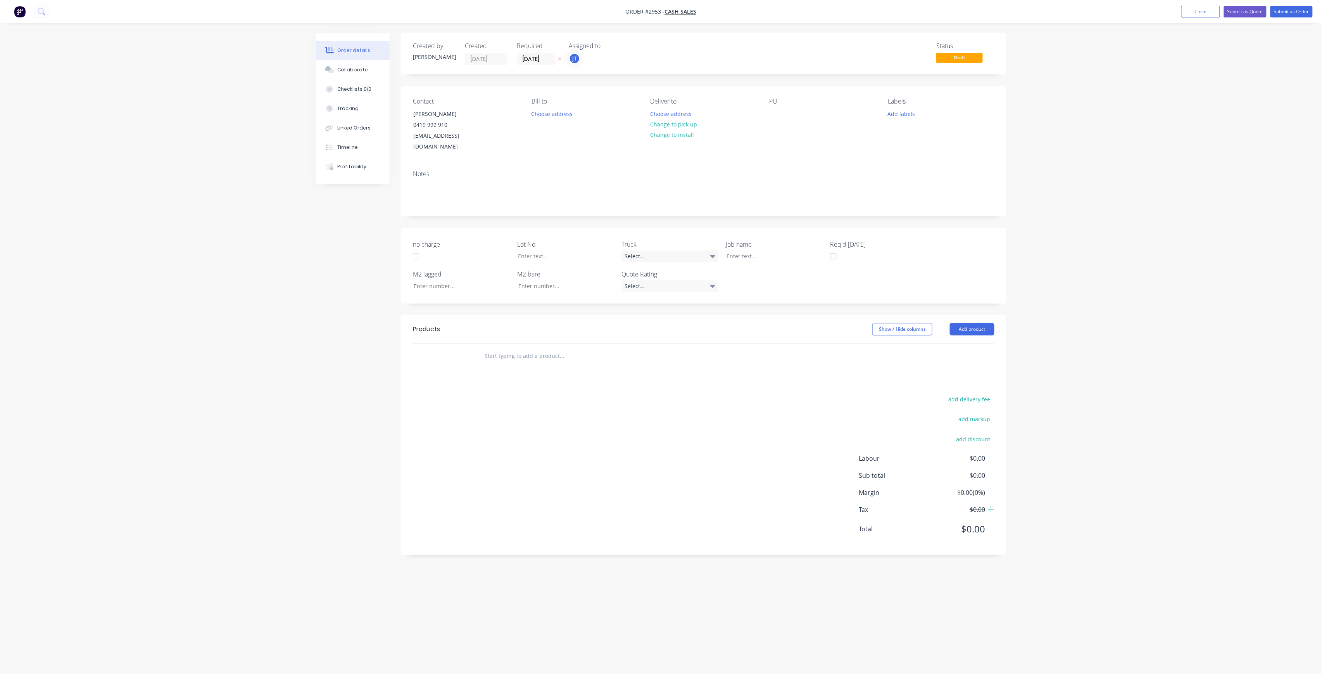
click at [781, 109] on div "PO" at bounding box center [822, 125] width 106 height 55
click at [774, 111] on div at bounding box center [775, 113] width 12 height 11
click at [554, 251] on div "Lot No" at bounding box center [565, 251] width 97 height 22
click at [489, 348] on input "text" at bounding box center [561, 356] width 155 height 16
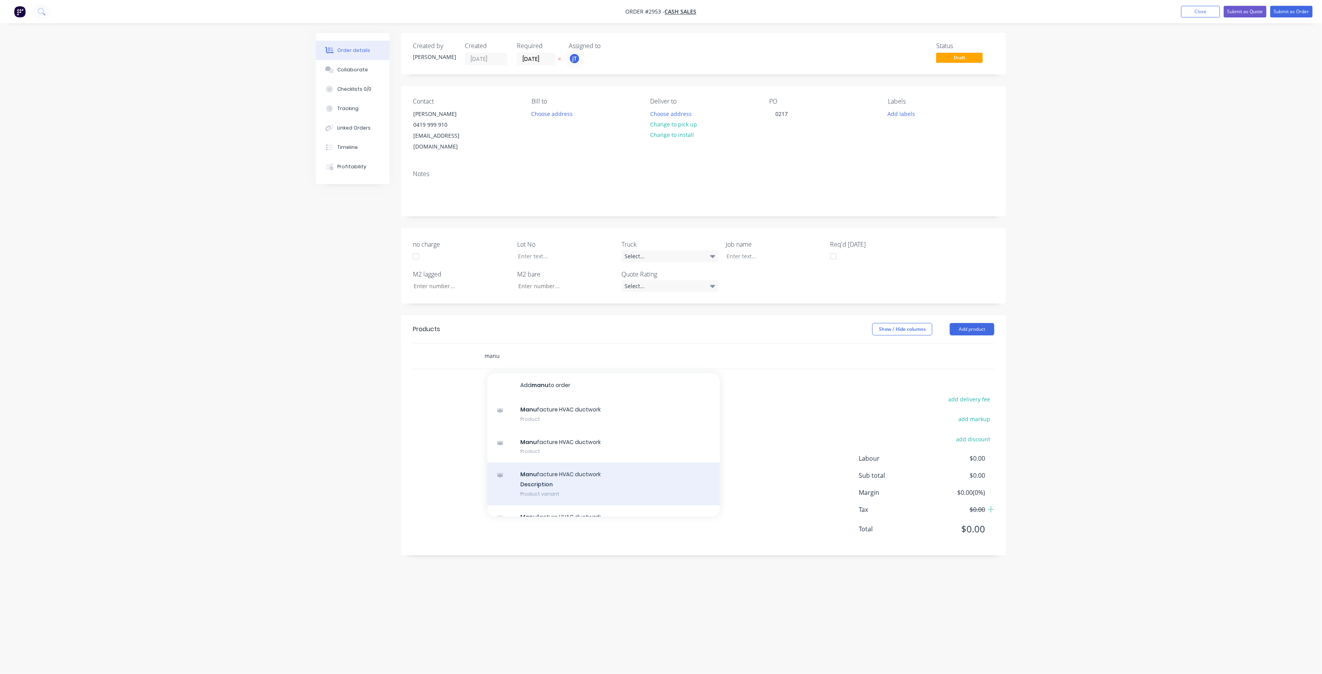
type input "manu"
click at [573, 462] on div "Manu facture HVAC ductwork Description Product variant" at bounding box center [603, 483] width 233 height 43
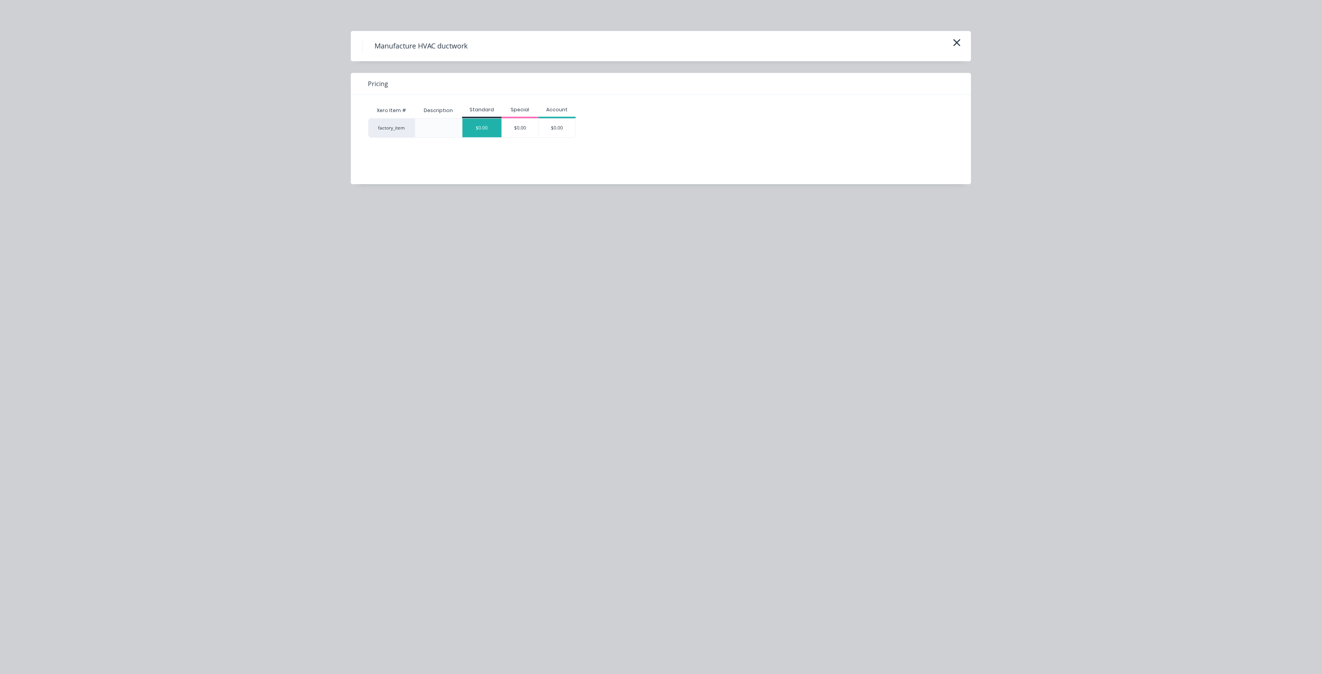
click at [487, 132] on div "$0.00" at bounding box center [481, 128] width 39 height 19
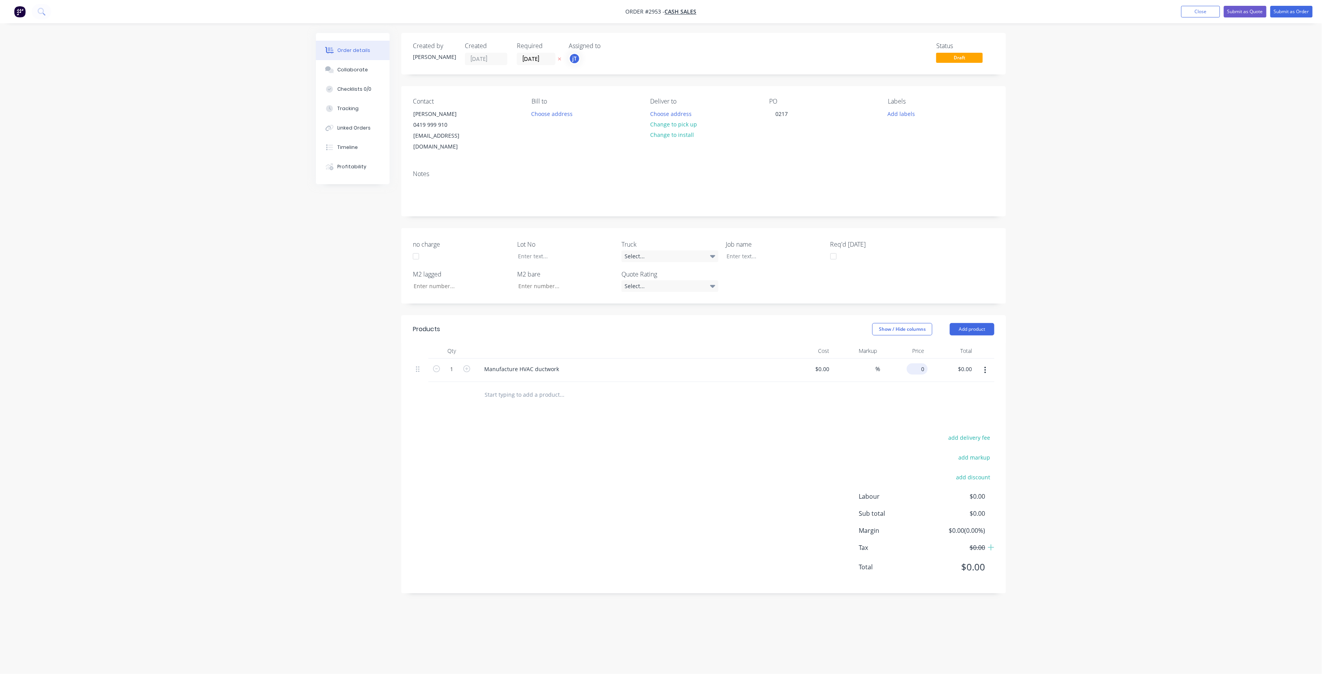
click at [922, 363] on input "0" at bounding box center [919, 368] width 18 height 11
type input "$760.00"
click at [642, 469] on div "add delivery fee add markup add discount Labour $0.00 Sub total $760.00 Margin …" at bounding box center [703, 507] width 581 height 150
click at [915, 115] on button "Add labels" at bounding box center [901, 113] width 36 height 10
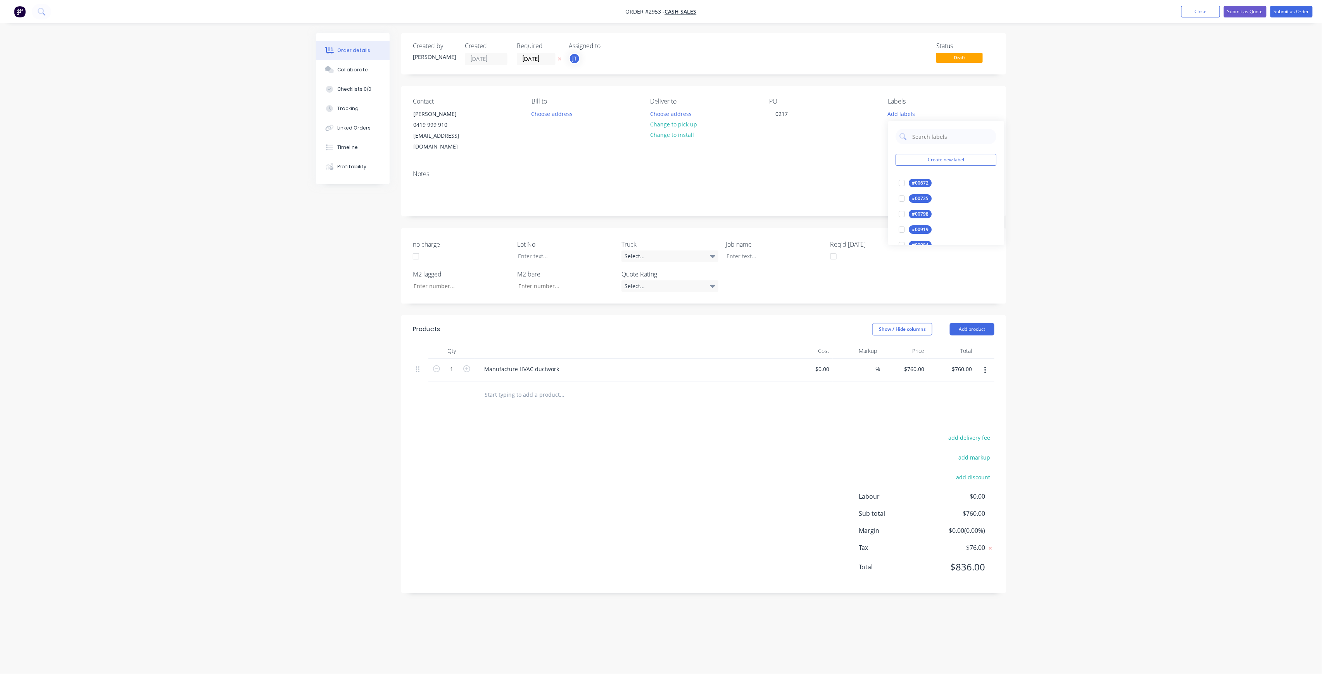
click at [1140, 73] on div "Order details Collaborate Checklists 0/0 Tracking Linked Orders Timeline Profit…" at bounding box center [661, 337] width 1322 height 674
click at [747, 250] on div at bounding box center [768, 255] width 97 height 11
click at [1297, 16] on button "Submit as Order" at bounding box center [1291, 12] width 42 height 12
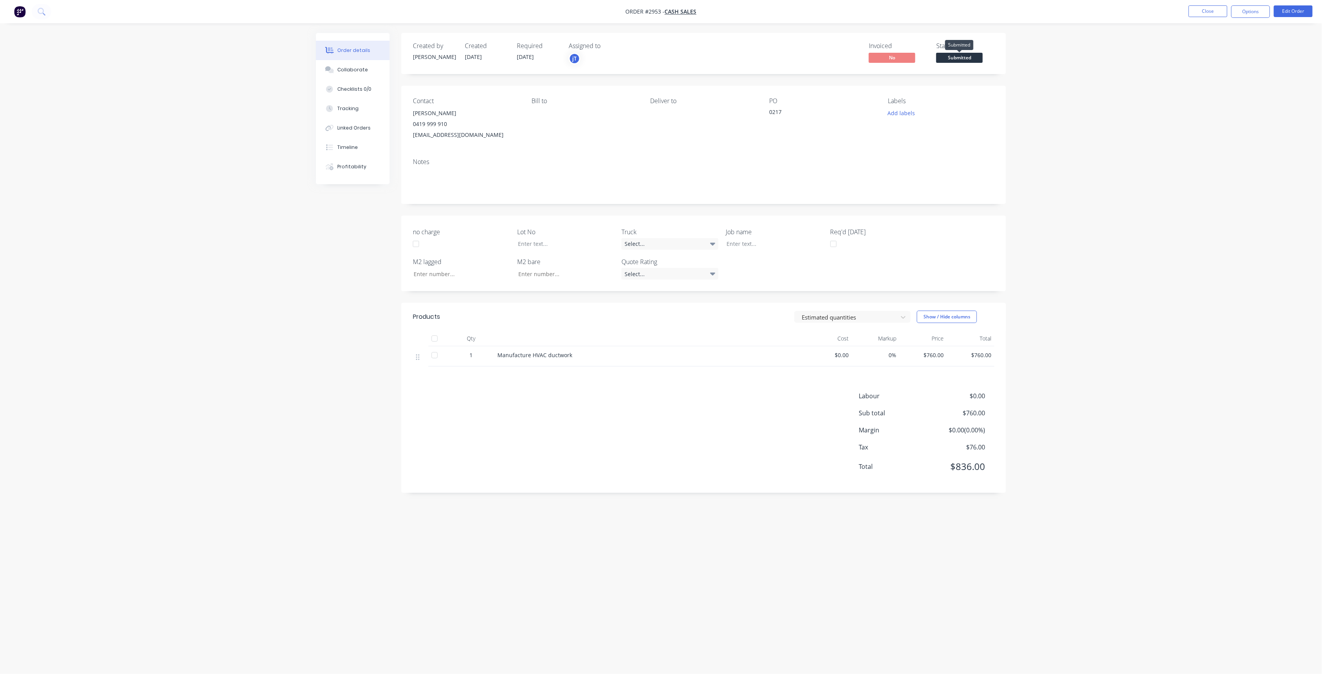
click at [954, 56] on span "Submitted" at bounding box center [959, 58] width 47 height 10
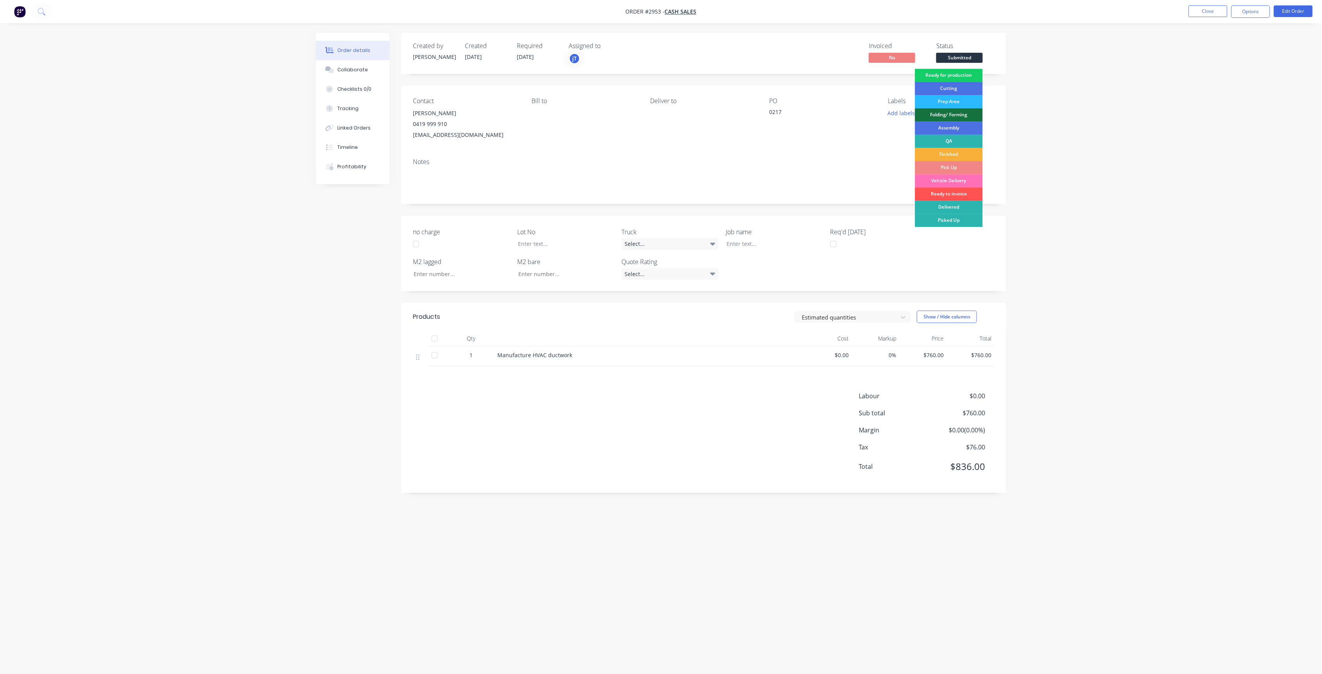
click at [952, 78] on div "Ready for production" at bounding box center [949, 75] width 68 height 13
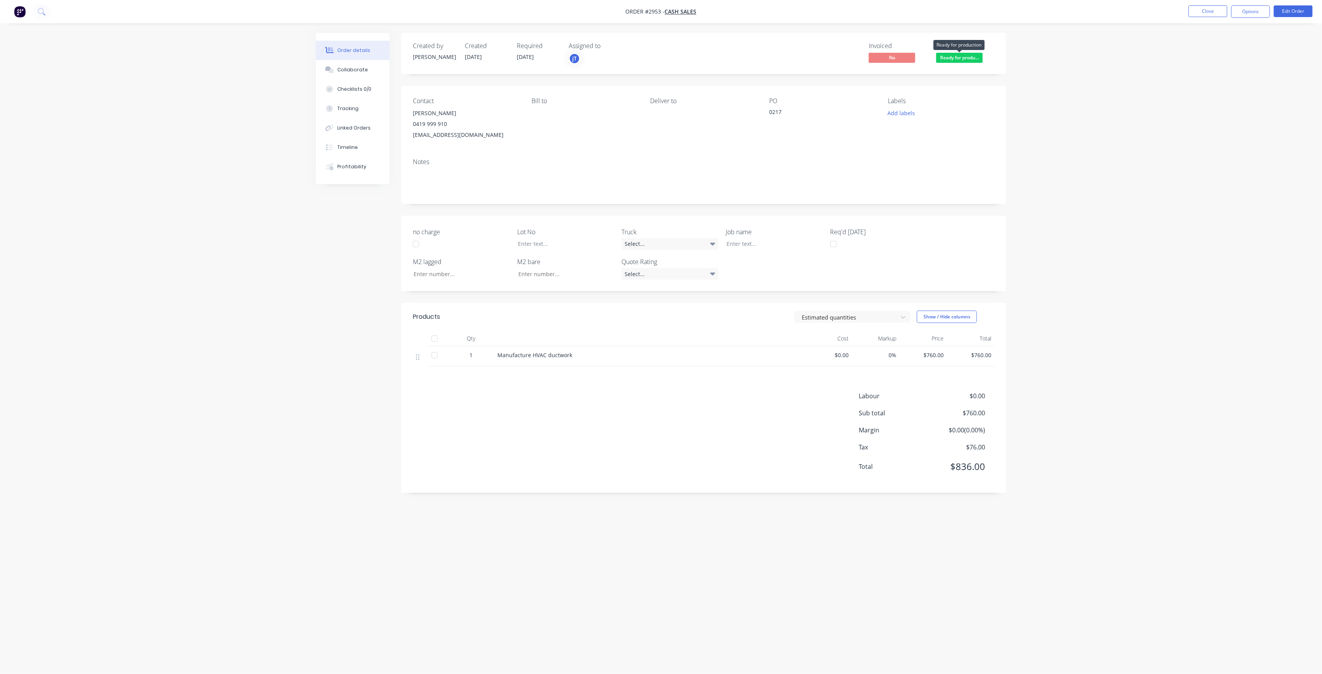
click at [976, 61] on span "Ready for produ..." at bounding box center [959, 58] width 47 height 10
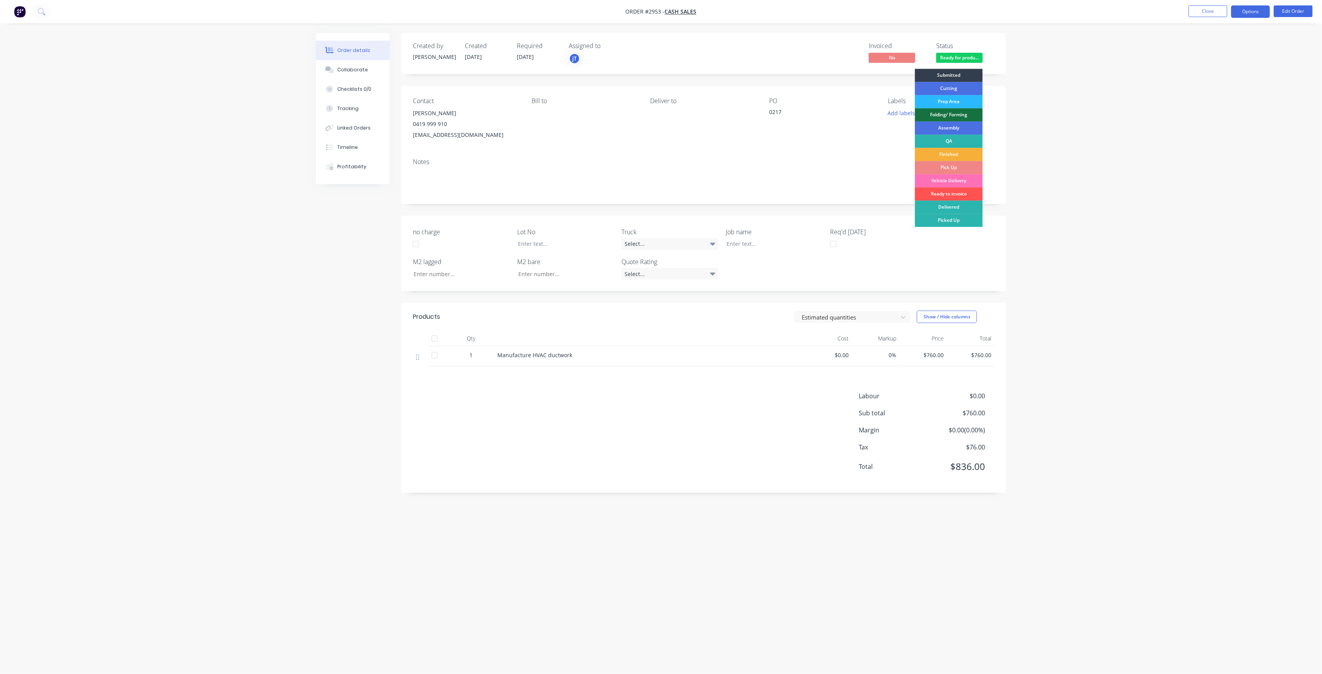
click at [1247, 16] on button "Options" at bounding box center [1250, 11] width 39 height 12
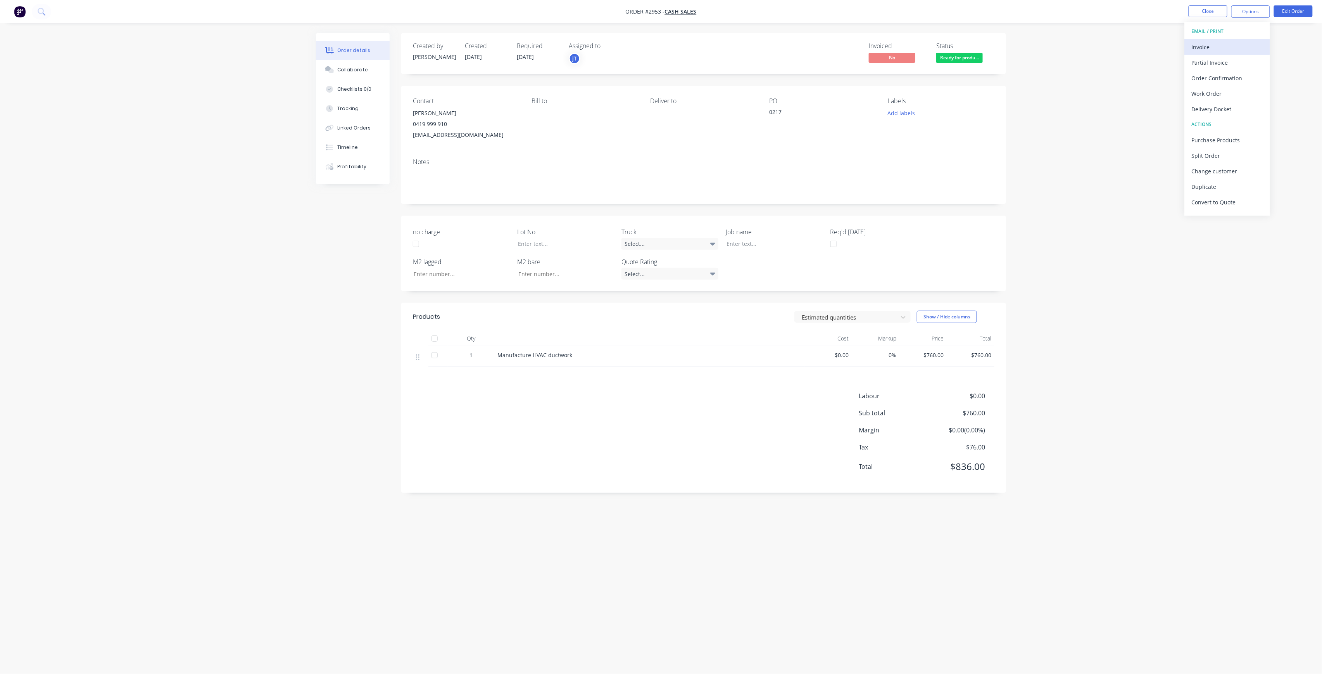
click at [1236, 43] on div "Invoice" at bounding box center [1227, 46] width 71 height 11
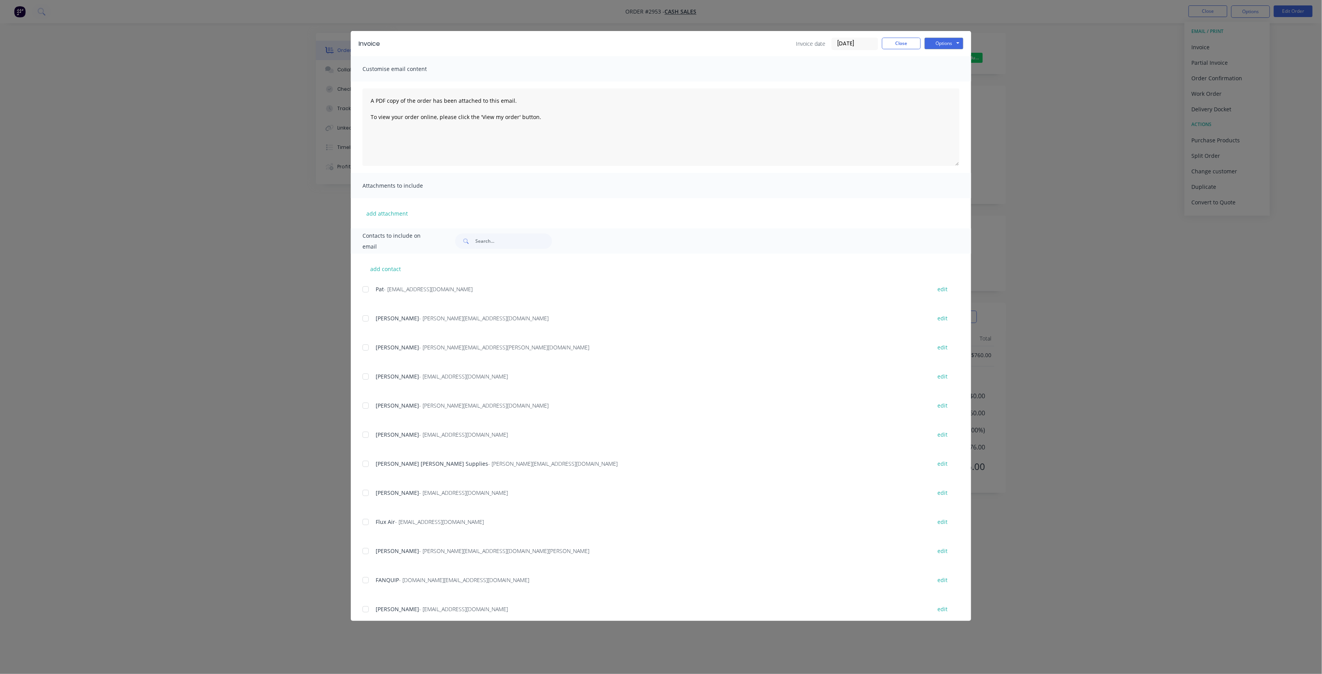
click at [964, 47] on div "Invoice Invoice date [DATE] Close Options Preview Print Email" at bounding box center [661, 43] width 620 height 25
click at [962, 47] on button "Options" at bounding box center [944, 44] width 39 height 12
click at [952, 67] on button "Print" at bounding box center [950, 70] width 50 height 13
click at [916, 47] on button "Close" at bounding box center [901, 44] width 39 height 12
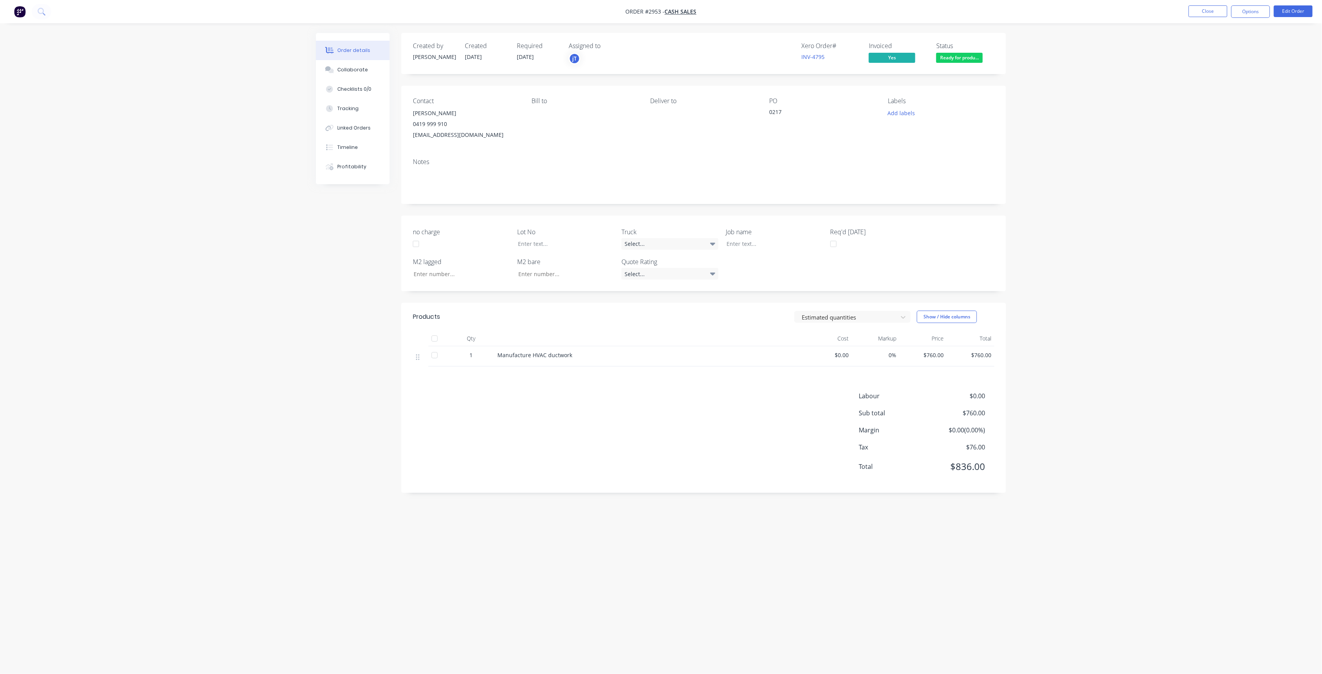
click at [769, 110] on div "0217" at bounding box center [817, 113] width 97 height 11
click at [1300, 12] on button "Edit Order" at bounding box center [1293, 11] width 39 height 12
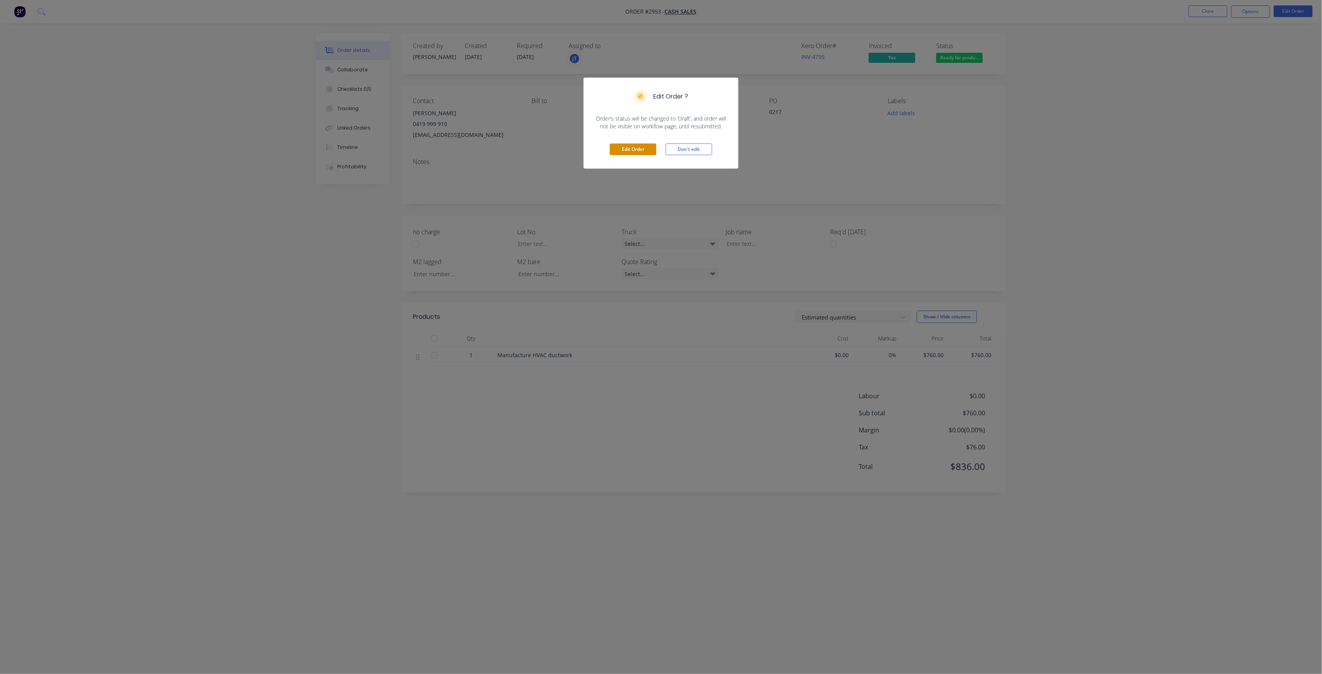
click at [642, 153] on button "Edit Order" at bounding box center [633, 149] width 47 height 12
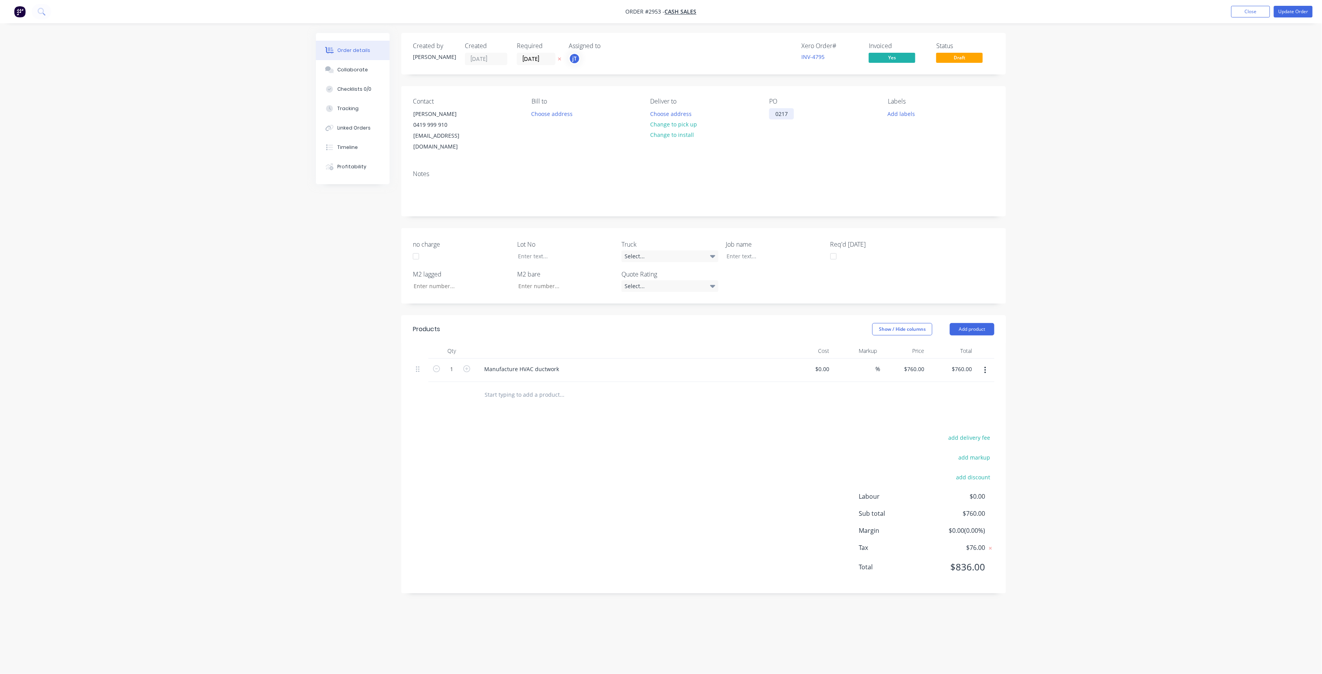
click at [771, 113] on div "0217" at bounding box center [781, 113] width 25 height 11
click at [1283, 10] on button "Update Order" at bounding box center [1293, 12] width 39 height 12
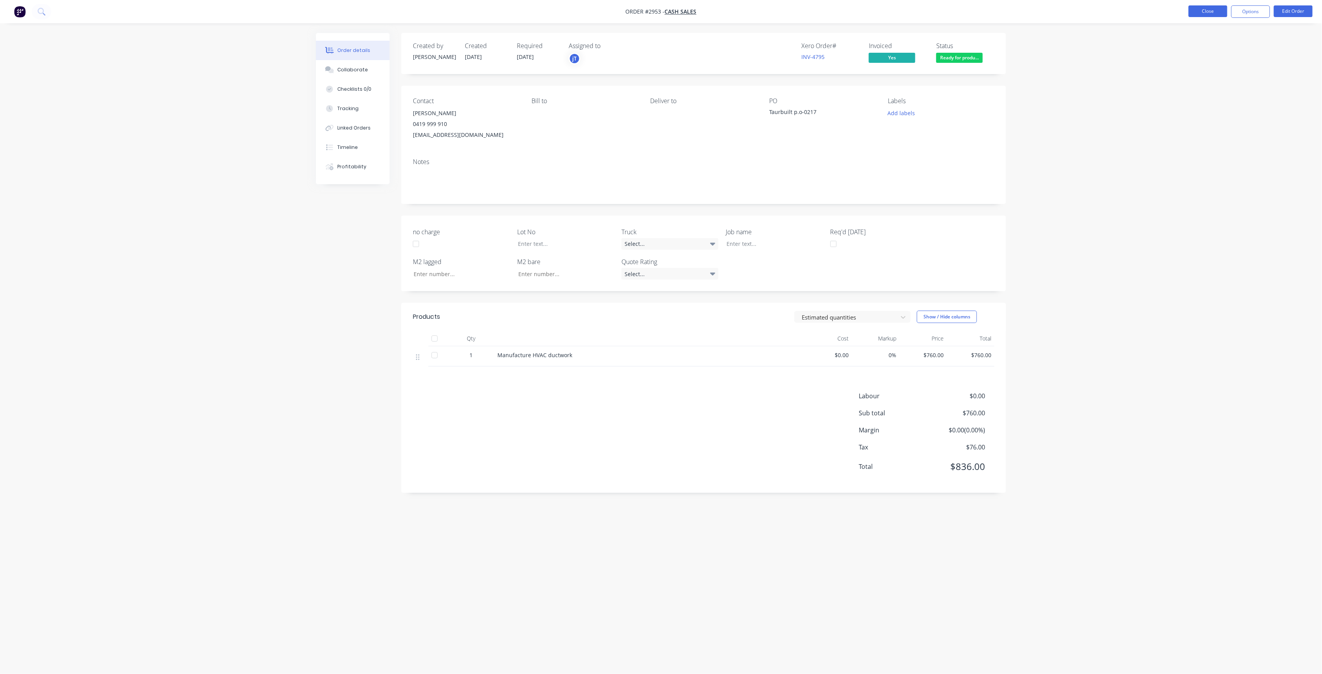
click at [1209, 10] on button "Close" at bounding box center [1207, 11] width 39 height 12
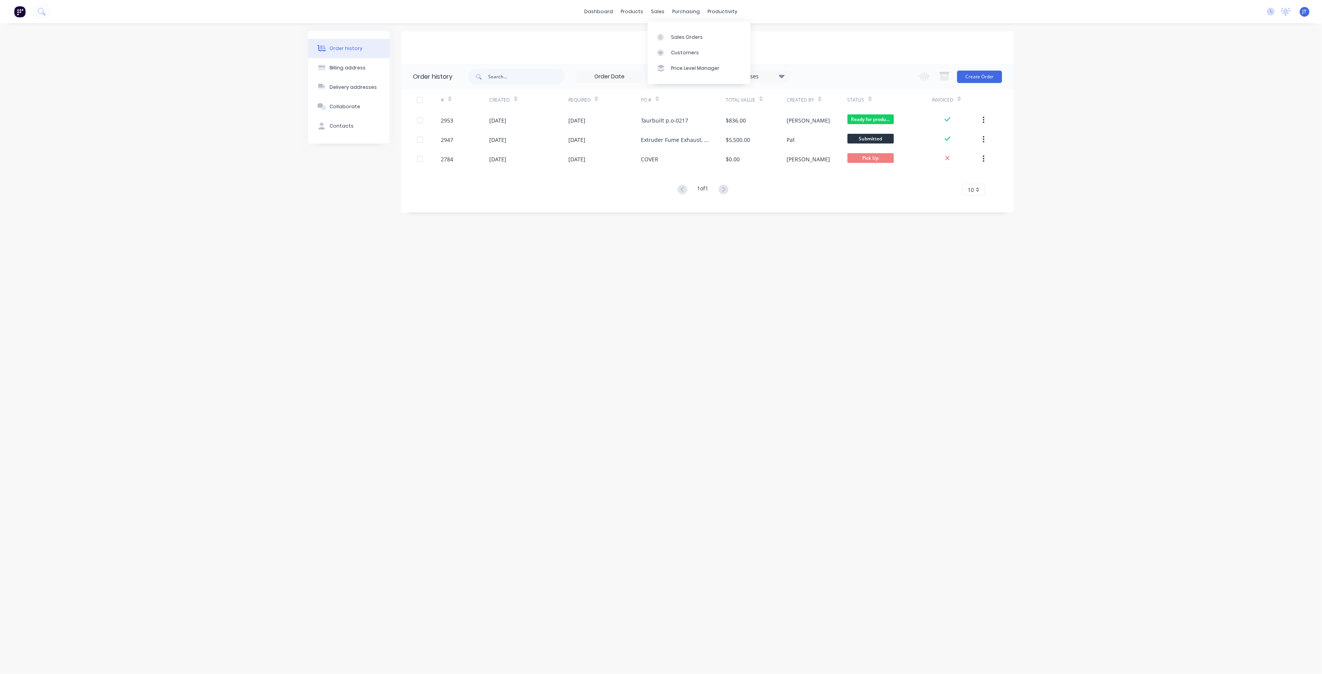
click at [683, 28] on div "Sales Orders Customers Price Level Manager" at bounding box center [699, 52] width 103 height 62
click at [681, 38] on div "Sales Orders" at bounding box center [687, 37] width 32 height 7
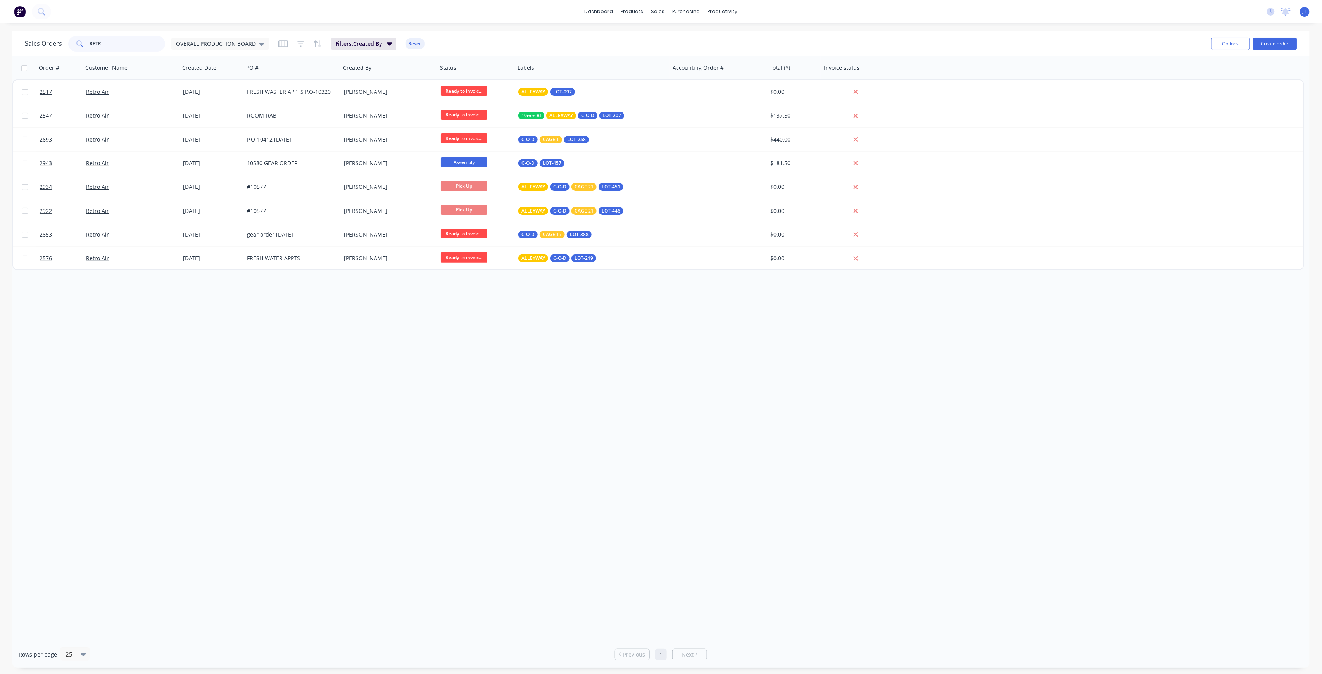
drag, startPoint x: 100, startPoint y: 42, endPoint x: 70, endPoint y: 53, distance: 31.8
click at [70, 53] on div "Sales Orders RETR OVERALL PRODUCTION BOARD Filters: Created By Reset" at bounding box center [615, 43] width 1180 height 19
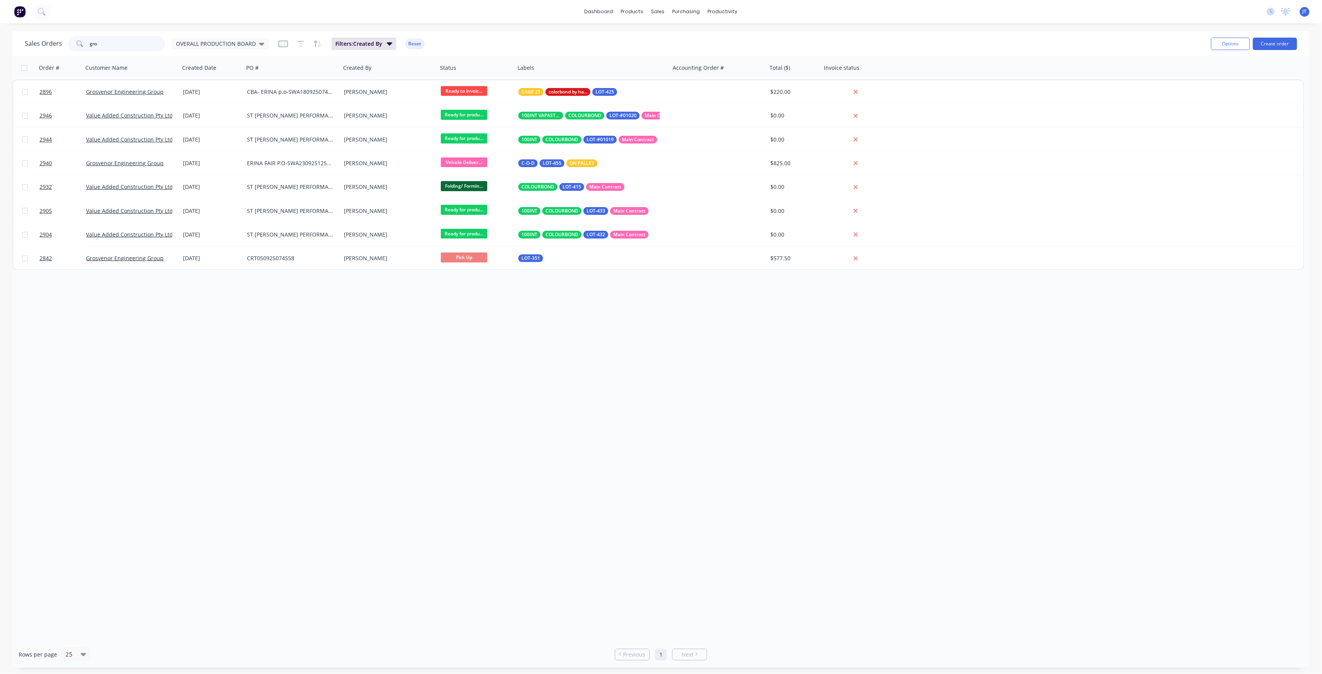
drag, startPoint x: 91, startPoint y: 43, endPoint x: 74, endPoint y: 47, distance: 17.4
click at [74, 47] on div "gro" at bounding box center [116, 44] width 97 height 16
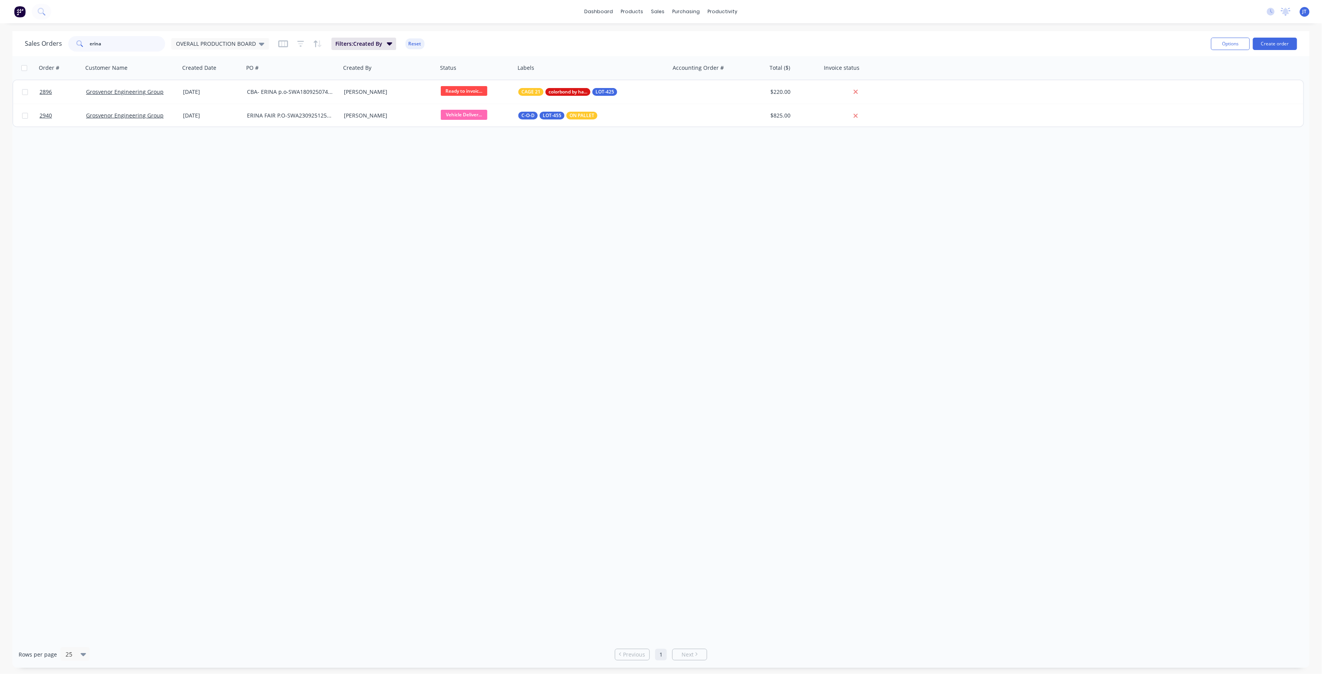
type input "erina"
drag, startPoint x: 119, startPoint y: 36, endPoint x: 99, endPoint y: 45, distance: 21.9
click at [99, 45] on div "Sales Orders erina OVERALL PRODUCTION BOARD Filters: Created By Reset" at bounding box center [615, 43] width 1180 height 19
drag, startPoint x: 86, startPoint y: 54, endPoint x: 60, endPoint y: 60, distance: 25.9
click at [60, 60] on div "Sales Orders erina OVERALL PRODUCTION BOARD Filters: Created By Reset Options C…" at bounding box center [660, 349] width 1297 height 636
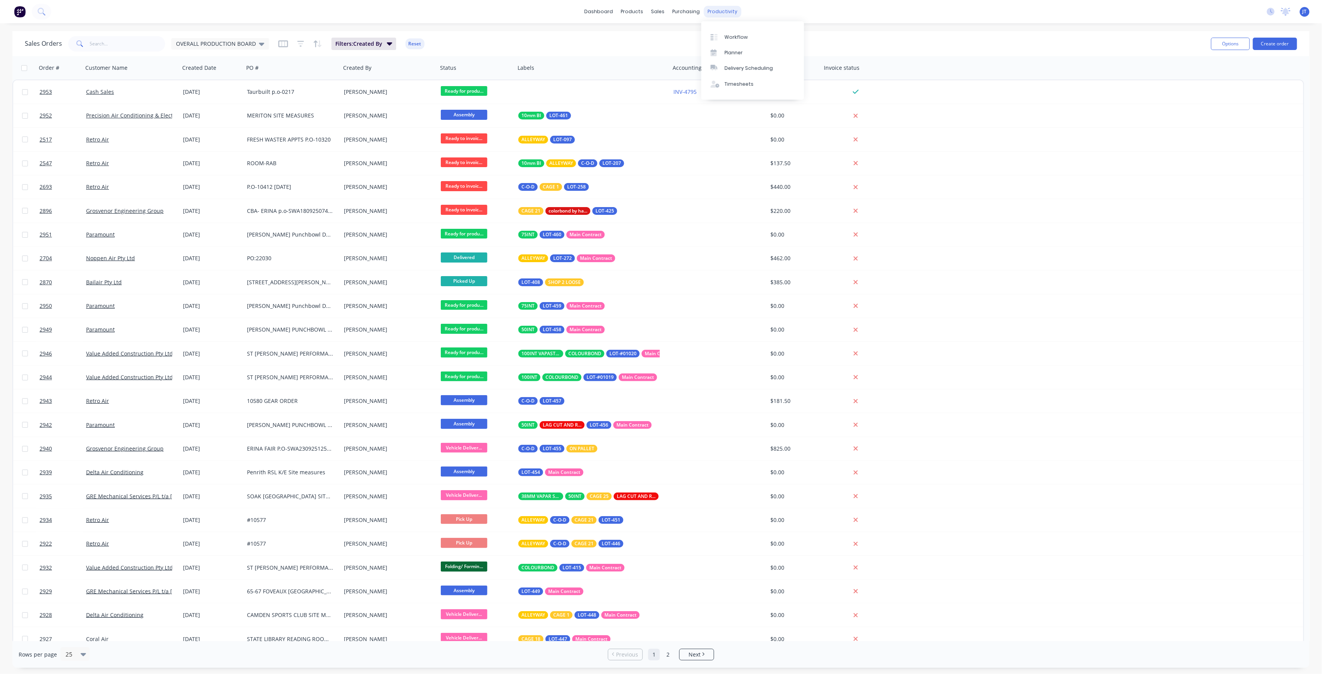
click at [727, 9] on div "productivity" at bounding box center [723, 12] width 38 height 12
click at [1286, 44] on button "Create order" at bounding box center [1275, 44] width 44 height 12
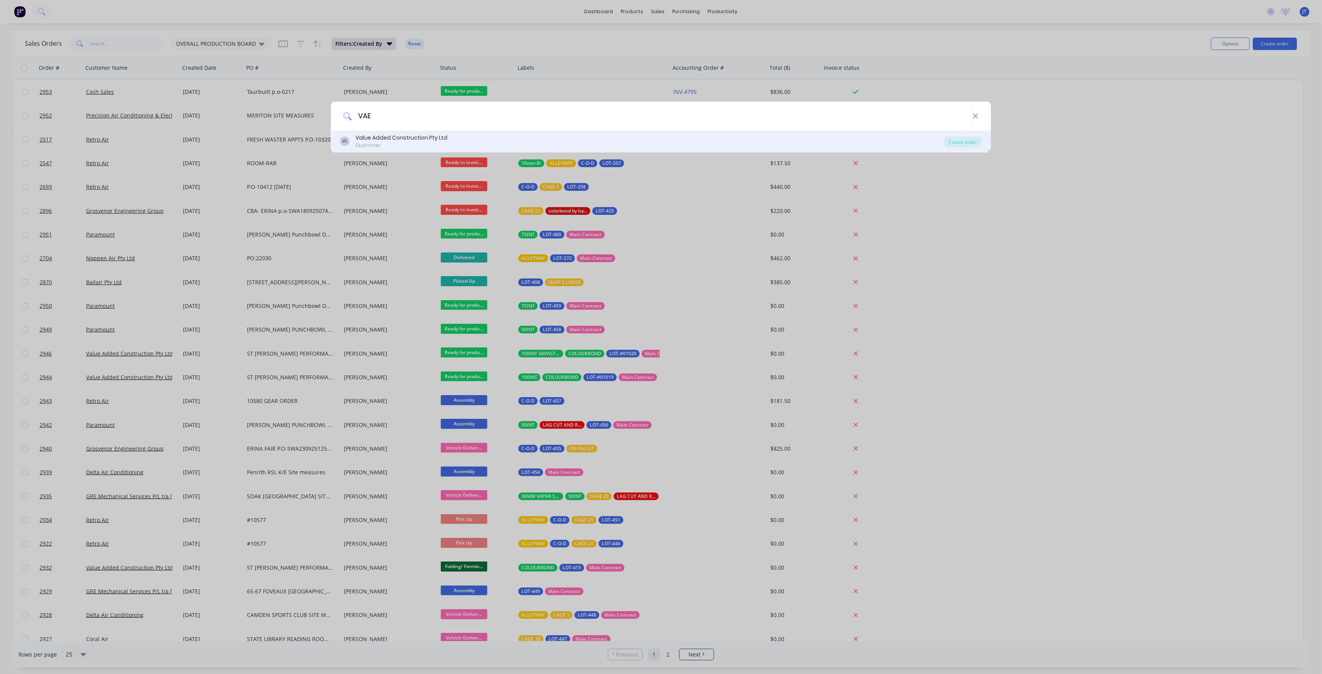
type input "VAE"
click at [560, 141] on div "VL Value Added Construction Pty Ltd Customer" at bounding box center [642, 141] width 604 height 15
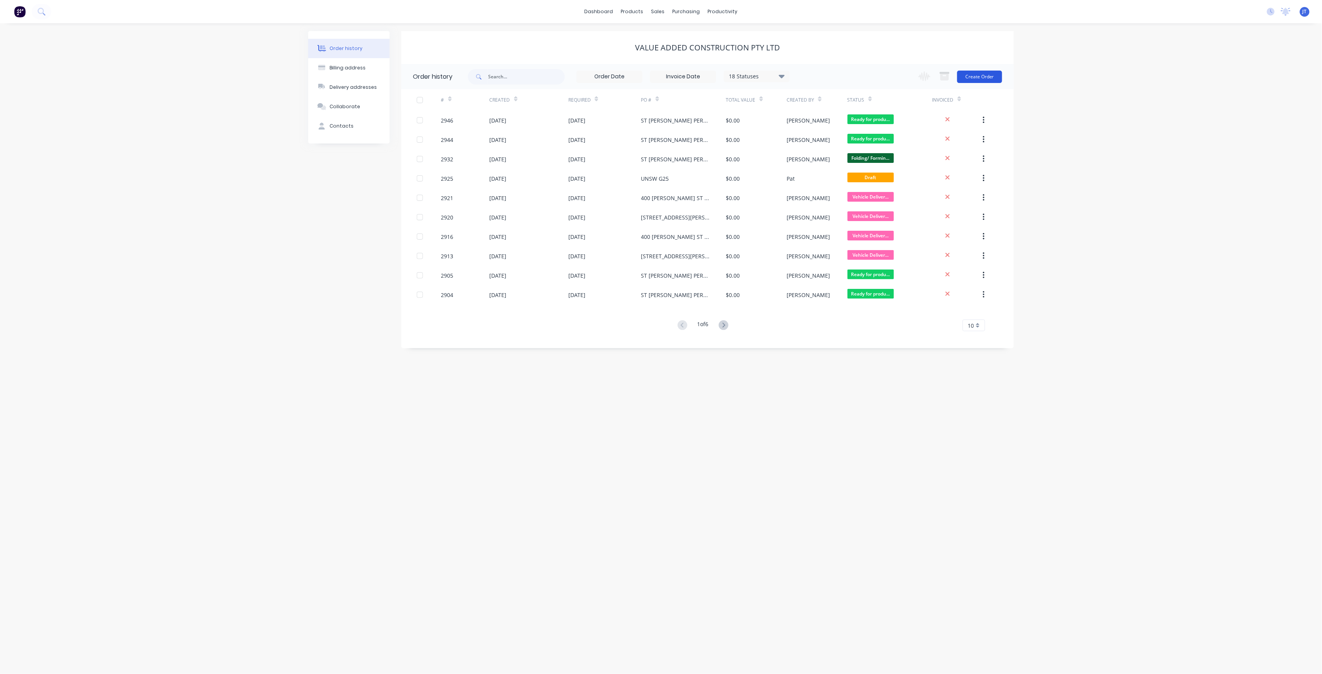
click at [966, 74] on button "Create Order" at bounding box center [979, 77] width 45 height 12
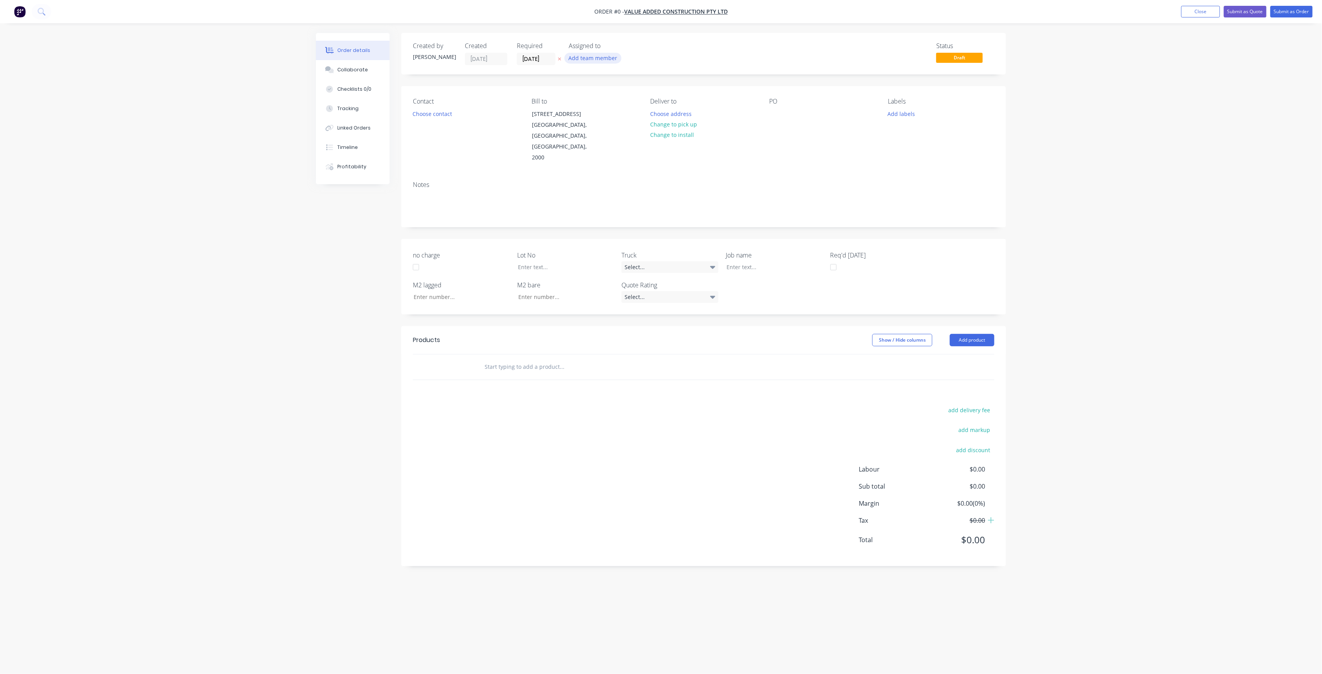
click at [600, 58] on button "Add team member" at bounding box center [592, 58] width 57 height 10
click at [611, 110] on button "005APS" at bounding box center [627, 117] width 116 height 16
click at [611, 104] on div "005APS" at bounding box center [632, 101] width 78 height 8
click at [611, 104] on div "[PERSON_NAME] (You)" at bounding box center [632, 101] width 78 height 8
click at [543, 57] on div "Order details Collaborate Checklists 0/0 Tracking Linked Orders Timeline Profit…" at bounding box center [660, 322] width 705 height 578
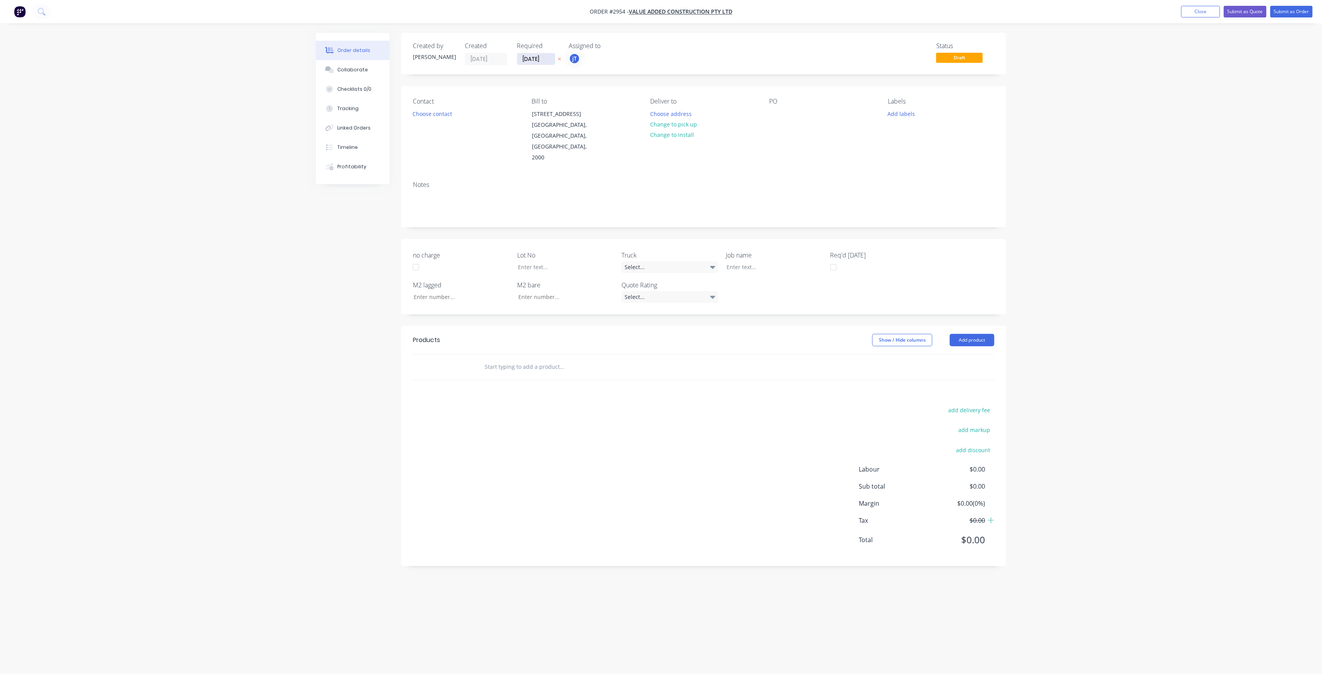
click at [549, 58] on input "[DATE]" at bounding box center [536, 59] width 38 height 12
click at [576, 157] on div "1" at bounding box center [575, 159] width 12 height 12
type input "[DATE]"
click at [409, 104] on div "Contact Choose contact Bill to [STREET_ADDRESS] Deliver to Choose address Chang…" at bounding box center [703, 130] width 605 height 89
click at [426, 112] on button "Choose contact" at bounding box center [433, 113] width 48 height 10
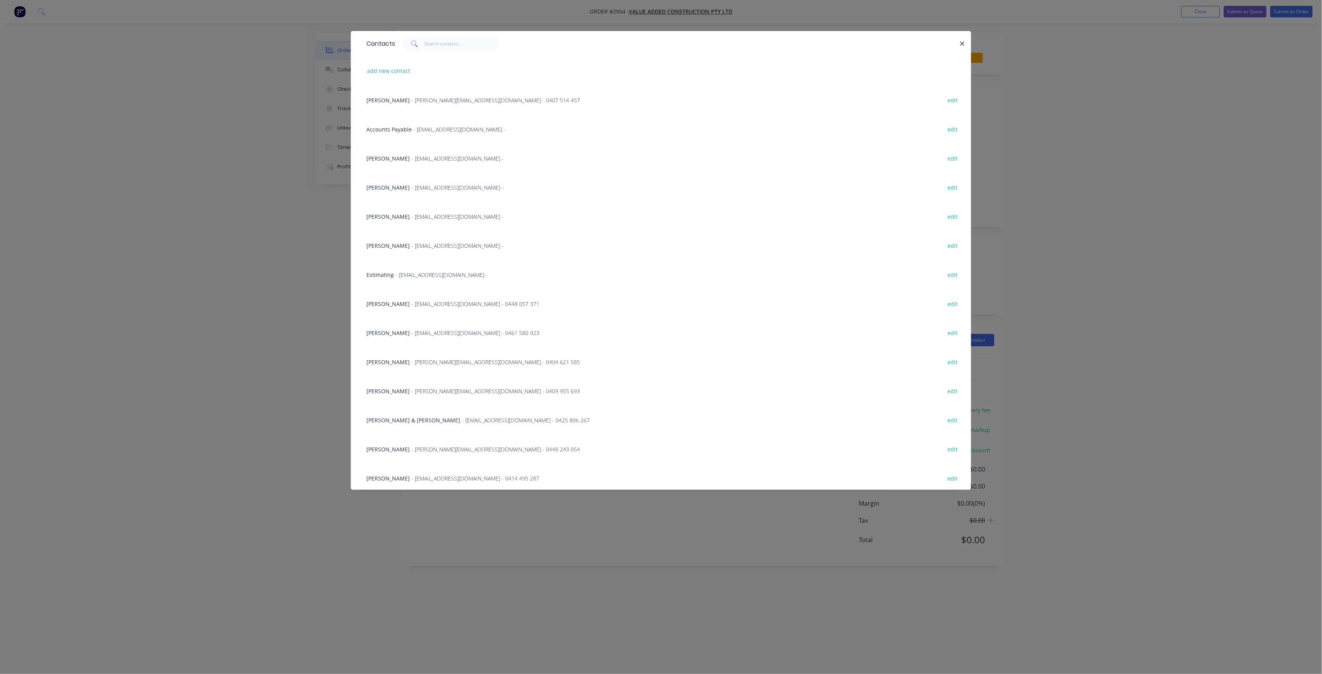
click at [433, 300] on span "- [EMAIL_ADDRESS][DOMAIN_NAME] - 0448 057 371" at bounding box center [475, 303] width 128 height 7
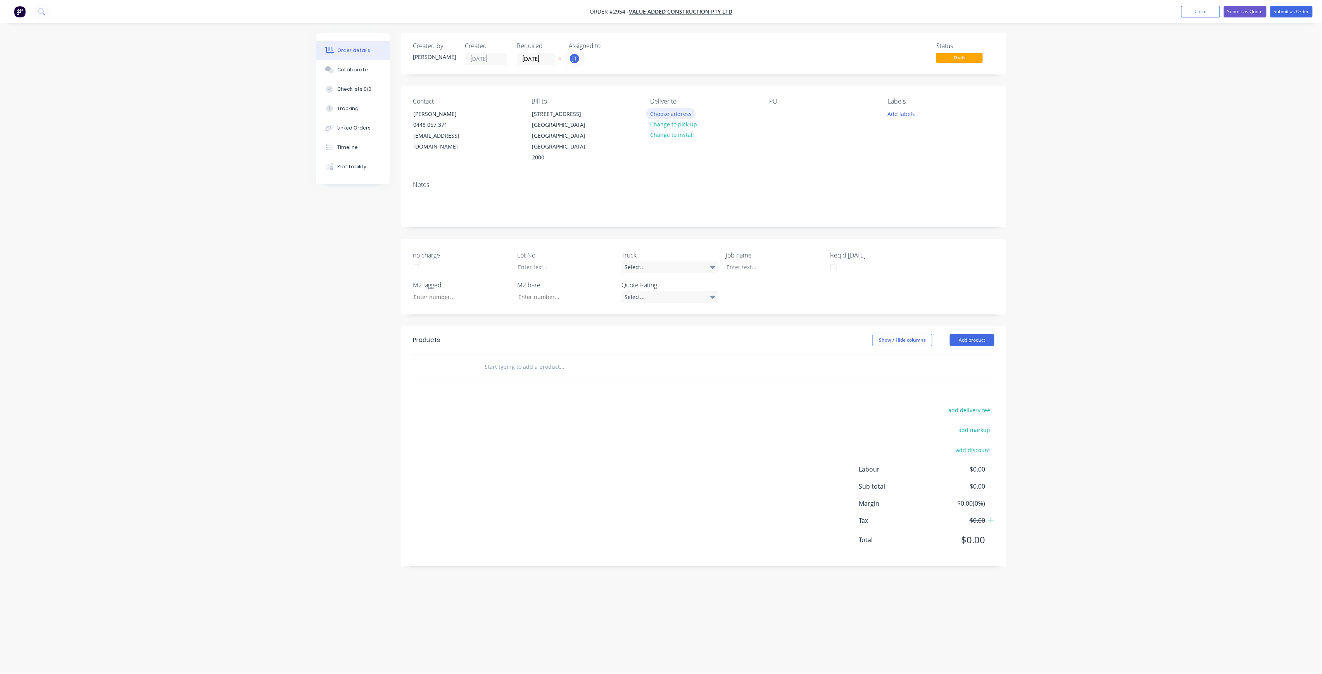
click at [681, 115] on button "Choose address" at bounding box center [671, 113] width 50 height 10
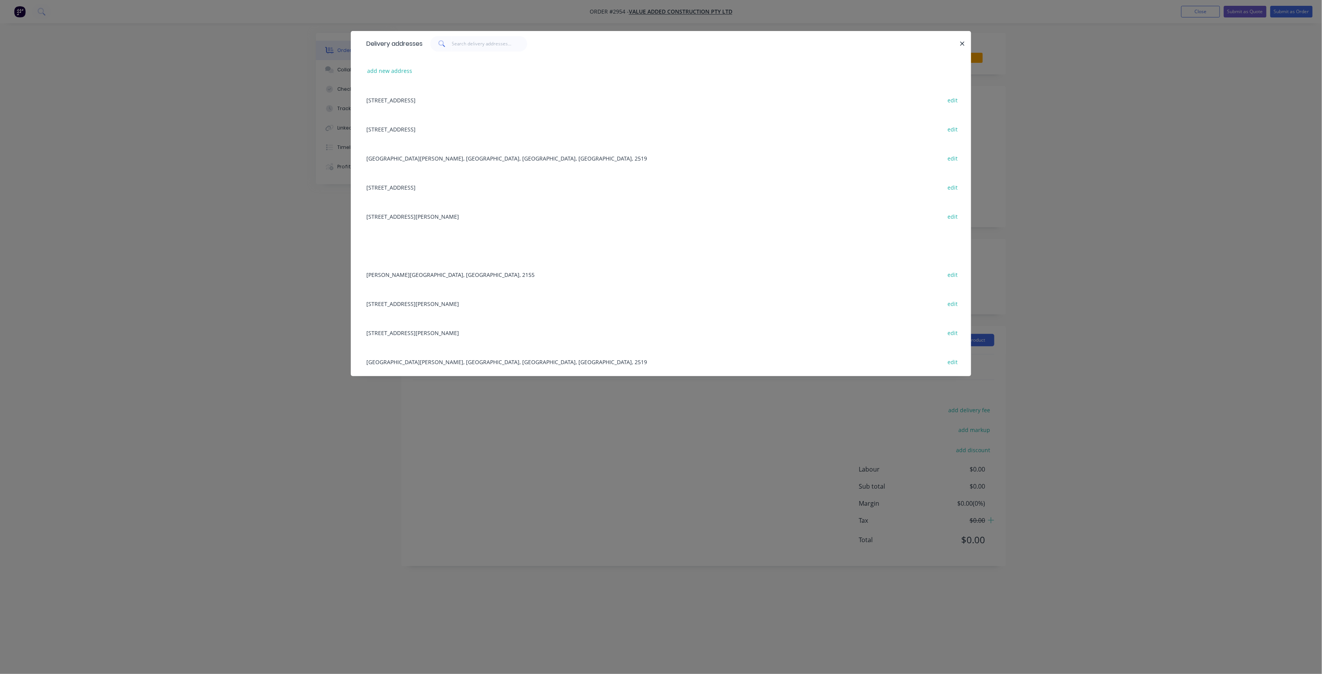
click at [504, 156] on div "[GEOGRAPHIC_DATA][PERSON_NAME], [GEOGRAPHIC_DATA], [GEOGRAPHIC_DATA], [GEOGRAPH…" at bounding box center [660, 157] width 597 height 29
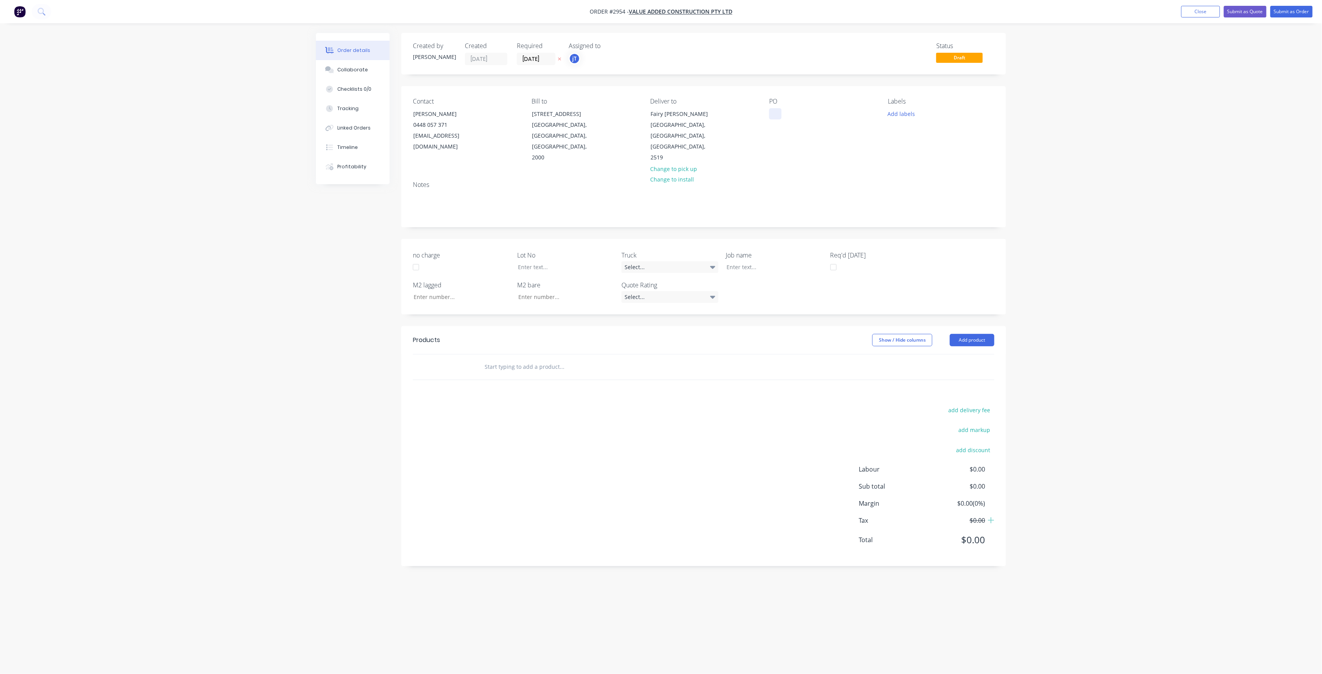
click at [780, 115] on div at bounding box center [775, 113] width 12 height 11
click at [890, 112] on button "Add labels" at bounding box center [901, 113] width 36 height 10
click at [937, 137] on input "text" at bounding box center [952, 137] width 81 height 16
click at [917, 184] on div "LOT-435" at bounding box center [921, 183] width 25 height 9
drag, startPoint x: 944, startPoint y: 135, endPoint x: 914, endPoint y: 146, distance: 31.4
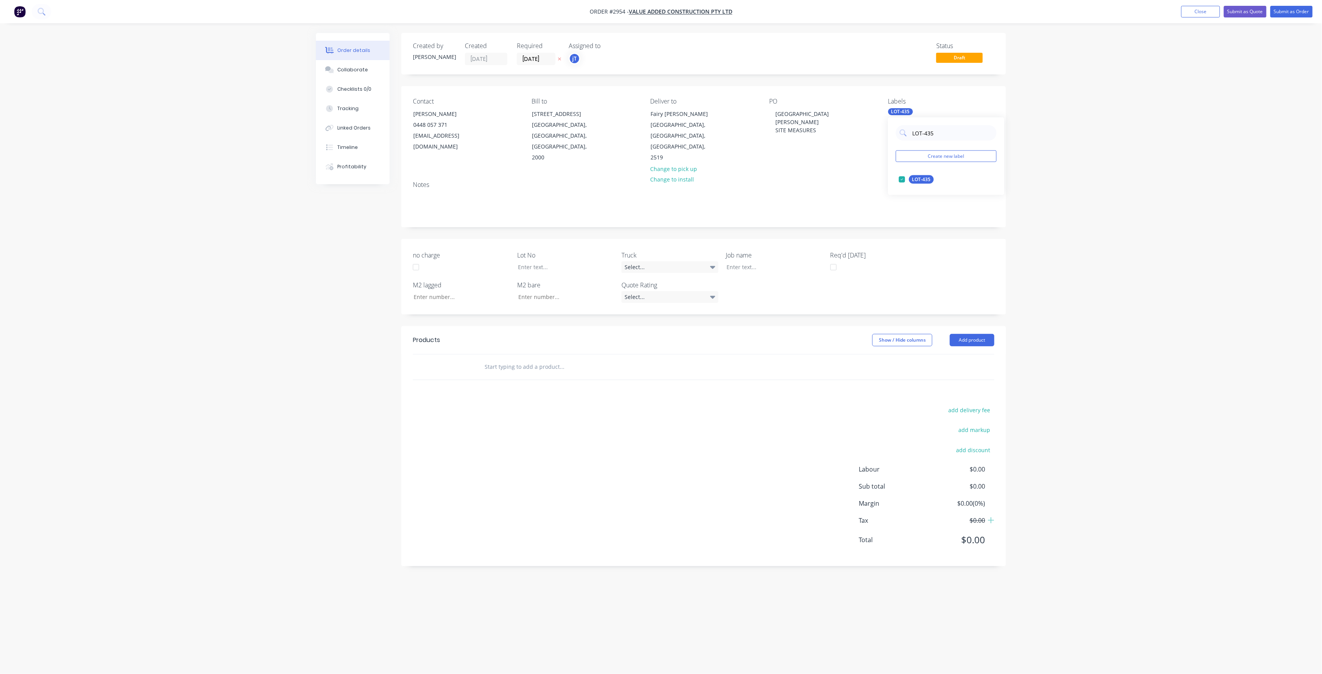
click at [914, 146] on div "LOT-435 Create new label LOT-435 edit" at bounding box center [946, 156] width 116 height 78
type input "L"
type input "MAIN"
click at [921, 182] on div "Main Contract" at bounding box center [928, 179] width 38 height 9
click at [933, 140] on input "MAIN" at bounding box center [952, 133] width 81 height 16
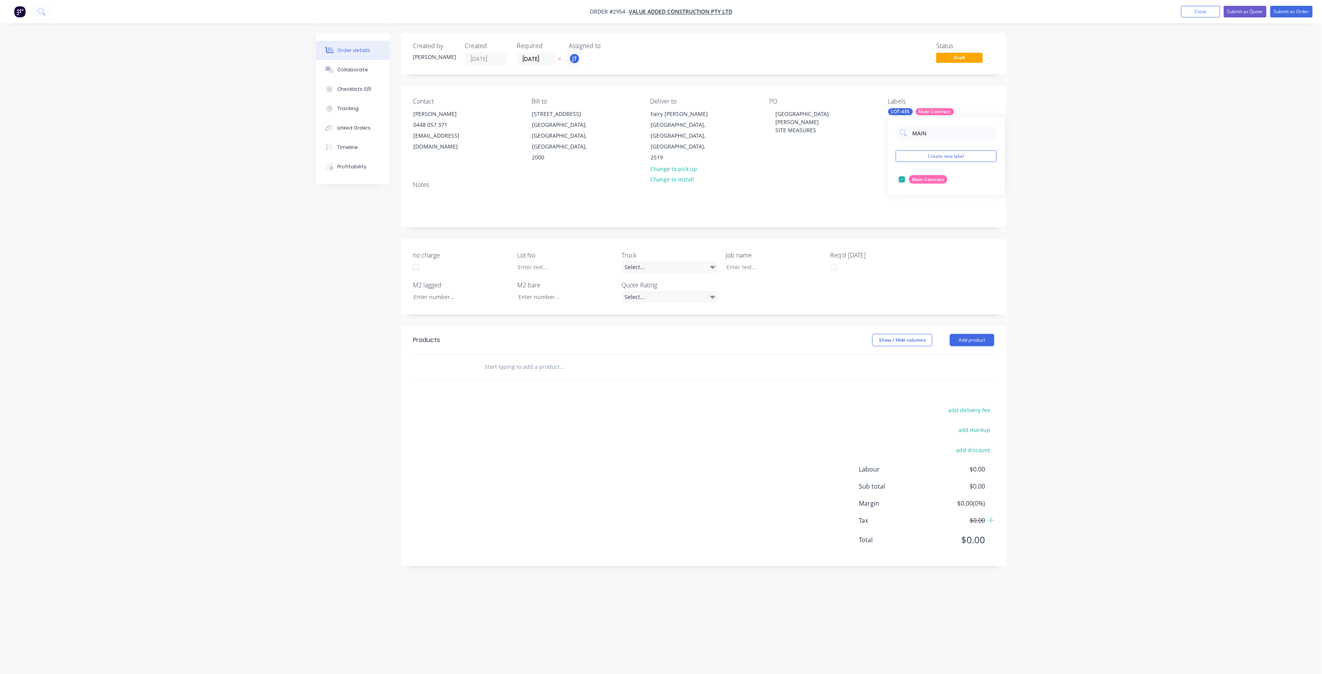
drag, startPoint x: 933, startPoint y: 140, endPoint x: 907, endPoint y: 145, distance: 26.8
click at [907, 145] on div "MAIN Create new label Main Contract edit" at bounding box center [946, 156] width 116 height 78
click at [552, 261] on div at bounding box center [560, 266] width 97 height 11
click at [823, 128] on div "[GEOGRAPHIC_DATA][PERSON_NAME] SITE MEASURES" at bounding box center [817, 122] width 97 height 28
drag, startPoint x: 823, startPoint y: 128, endPoint x: 776, endPoint y: 112, distance: 50.0
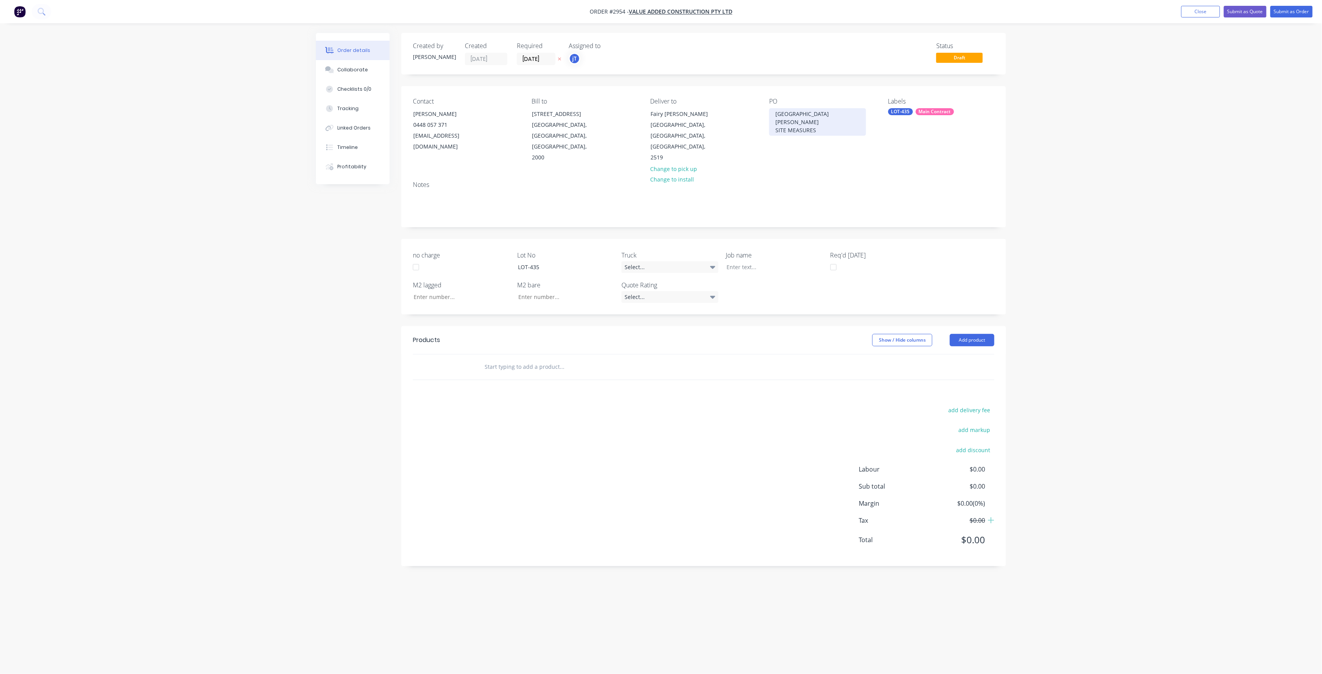
click at [776, 112] on div "[GEOGRAPHIC_DATA][PERSON_NAME] SITE MEASURES" at bounding box center [817, 122] width 97 height 28
copy div "[GEOGRAPHIC_DATA][PERSON_NAME] SITE MEASURES"
click at [773, 261] on div at bounding box center [768, 266] width 97 height 11
paste div
click at [535, 375] on input "text" at bounding box center [561, 383] width 155 height 16
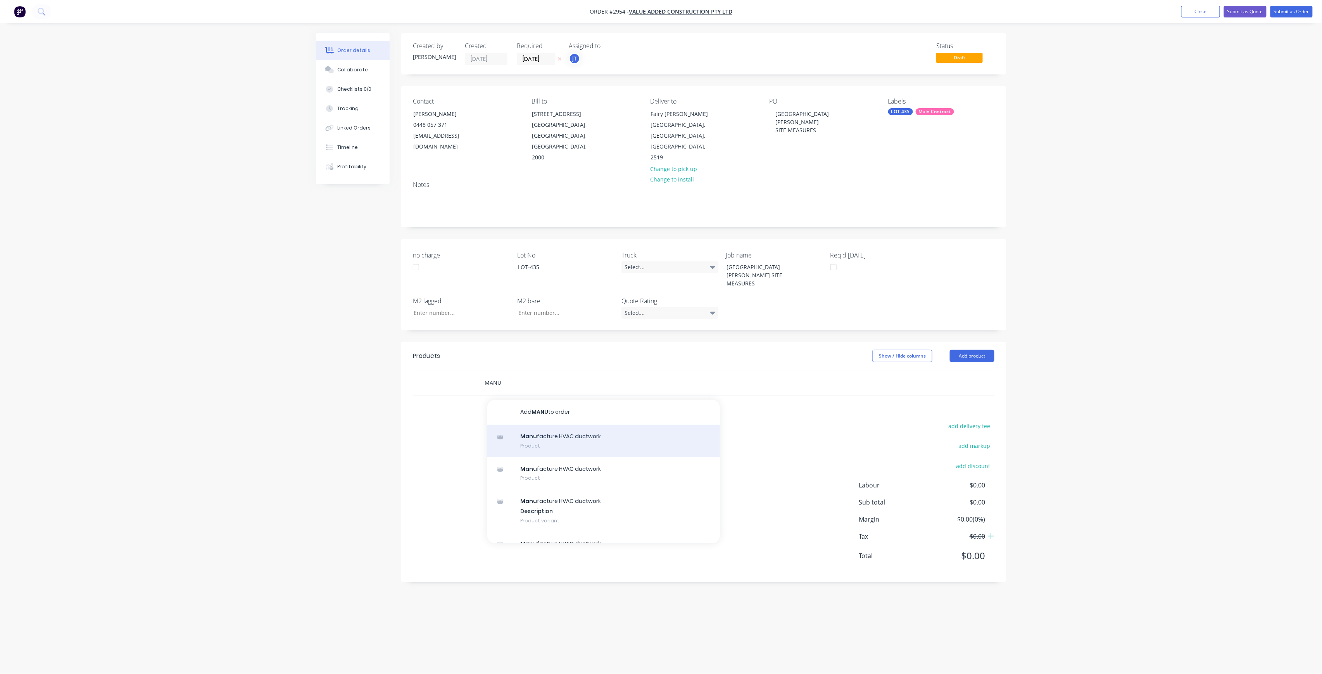
type input "MANU"
click at [583, 424] on div "Manu facture HVAC ductwork Product" at bounding box center [603, 440] width 233 height 33
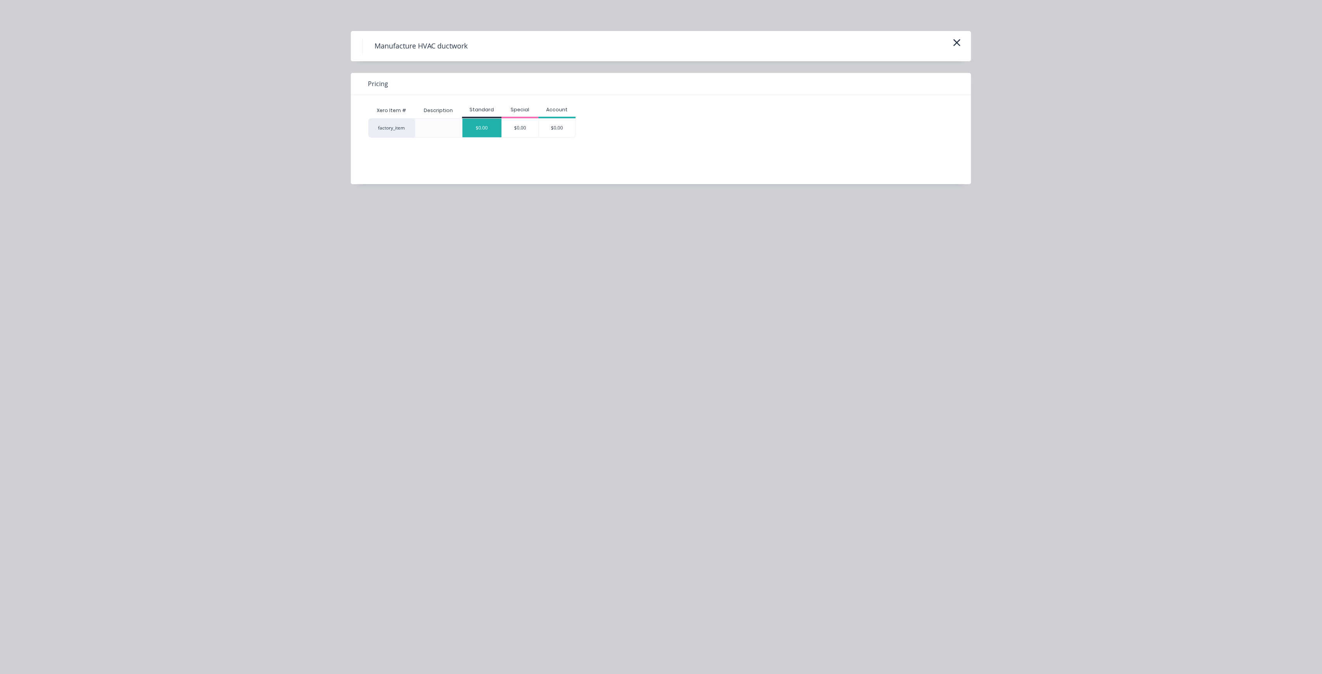
click at [483, 126] on div "$0.00" at bounding box center [481, 128] width 39 height 19
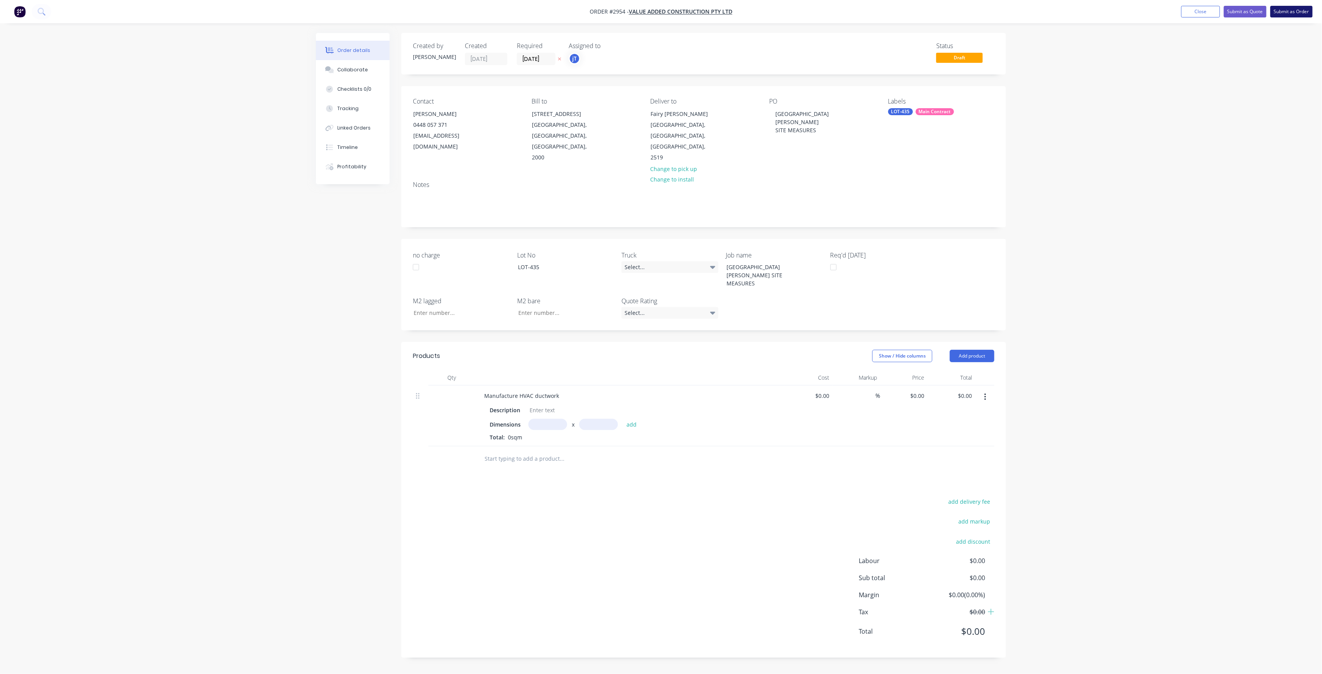
click at [1285, 13] on button "Submit as Order" at bounding box center [1291, 12] width 42 height 12
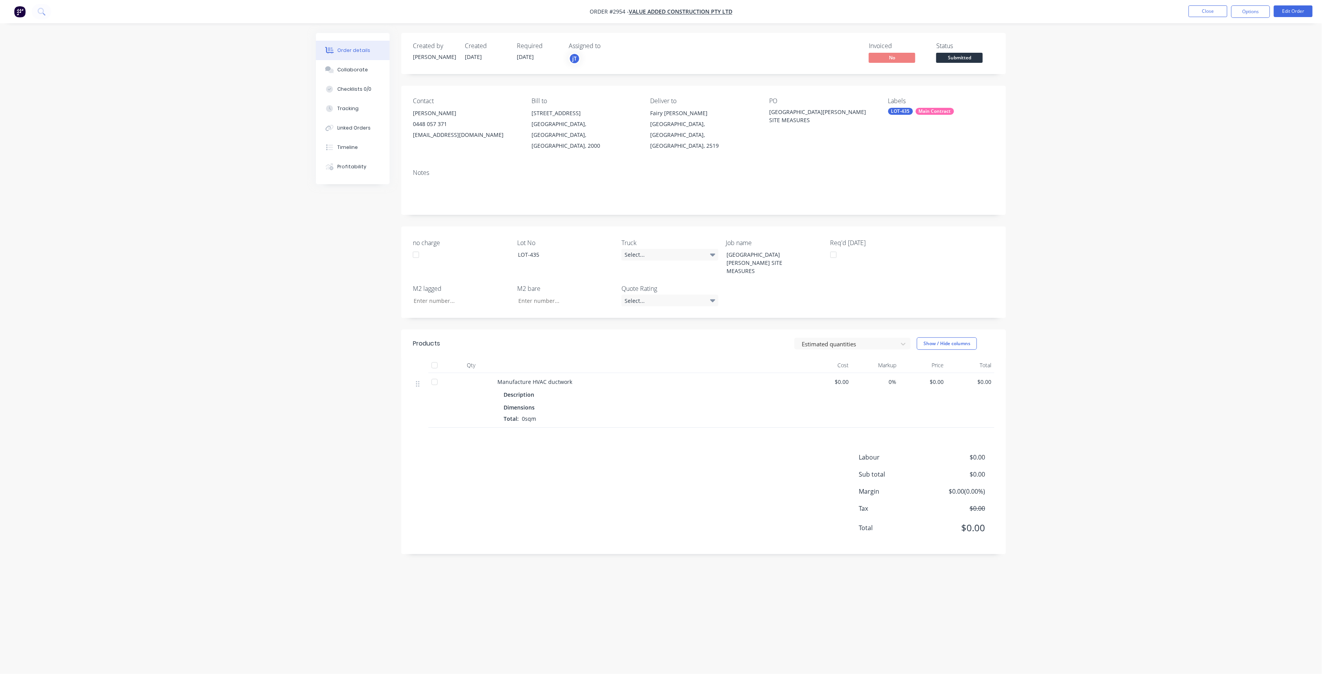
click at [968, 59] on span "Submitted" at bounding box center [959, 58] width 47 height 10
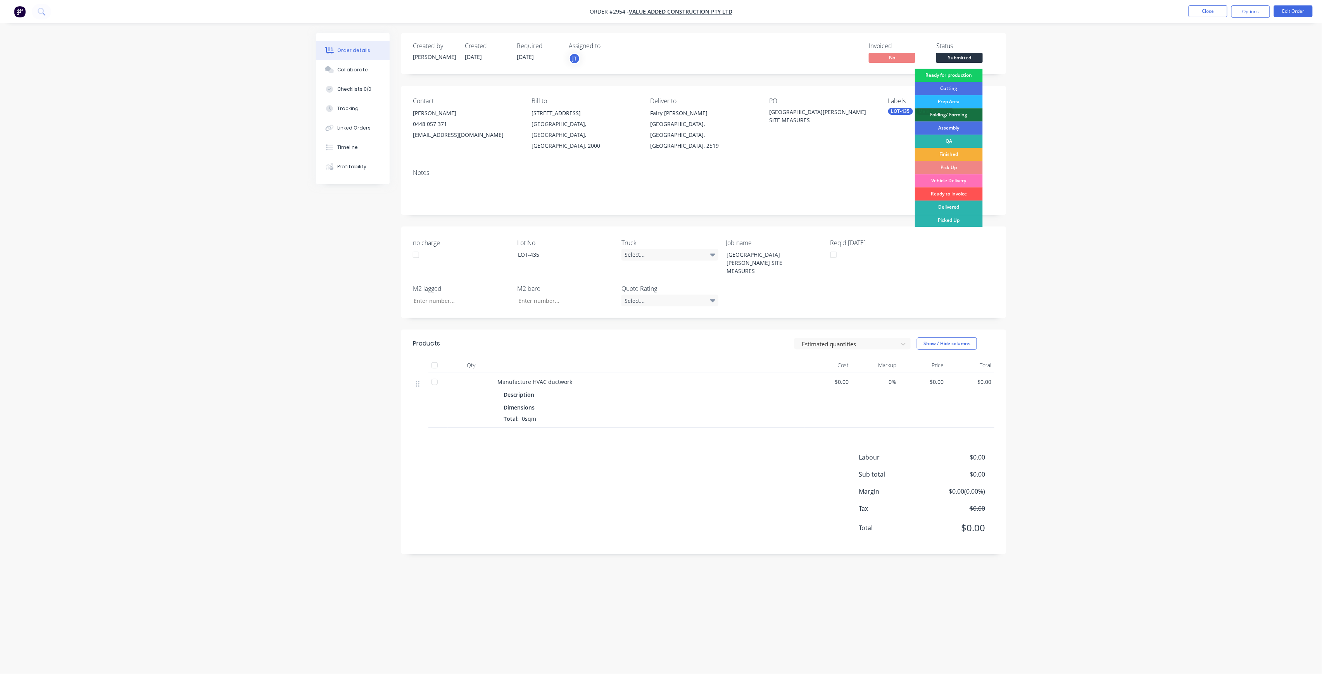
click at [964, 81] on div "Ready for production" at bounding box center [949, 75] width 68 height 13
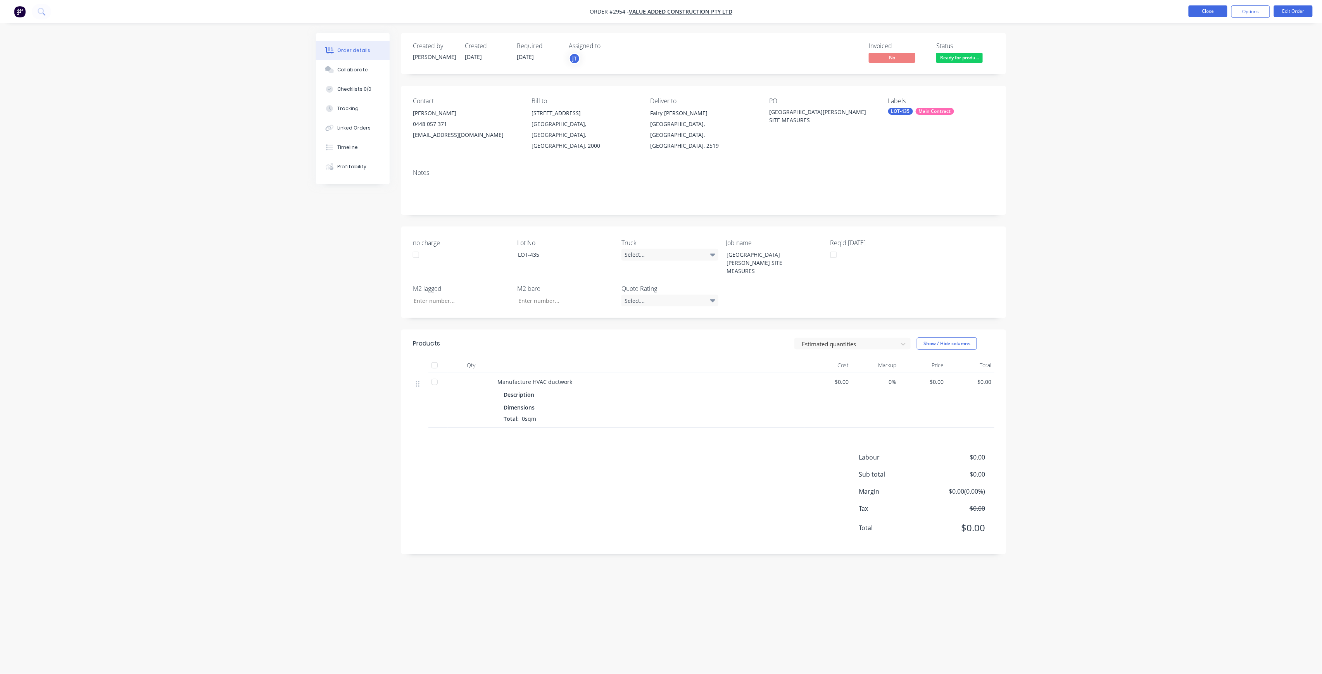
click at [1213, 9] on button "Close" at bounding box center [1207, 11] width 39 height 12
